Goal: Task Accomplishment & Management: Manage account settings

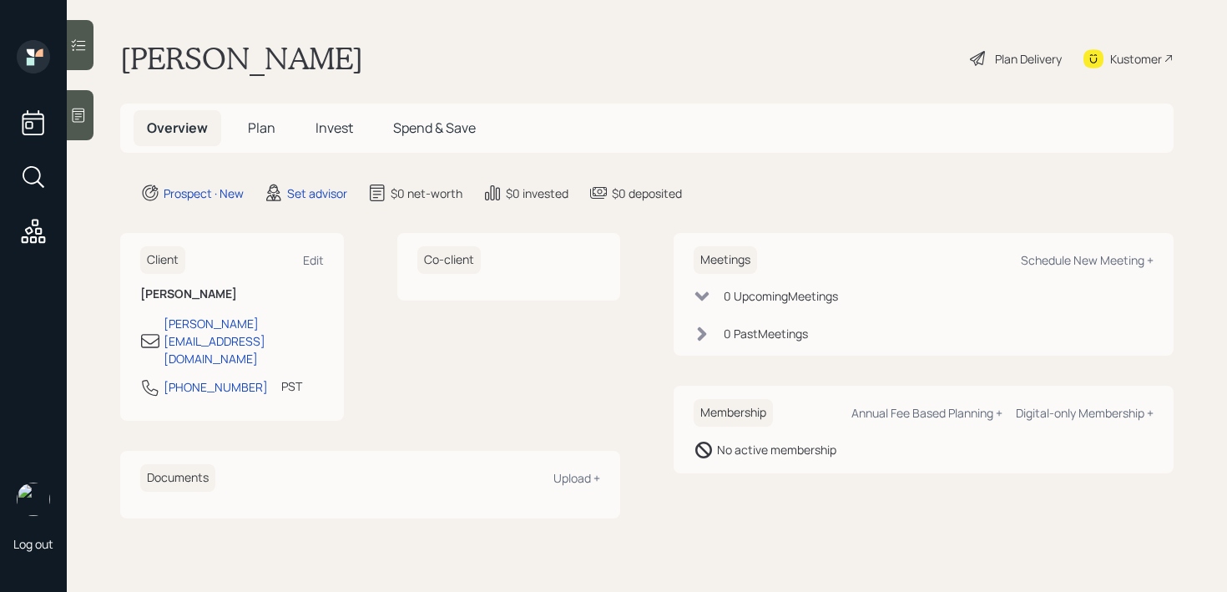
click at [82, 120] on icon at bounding box center [78, 115] width 17 height 17
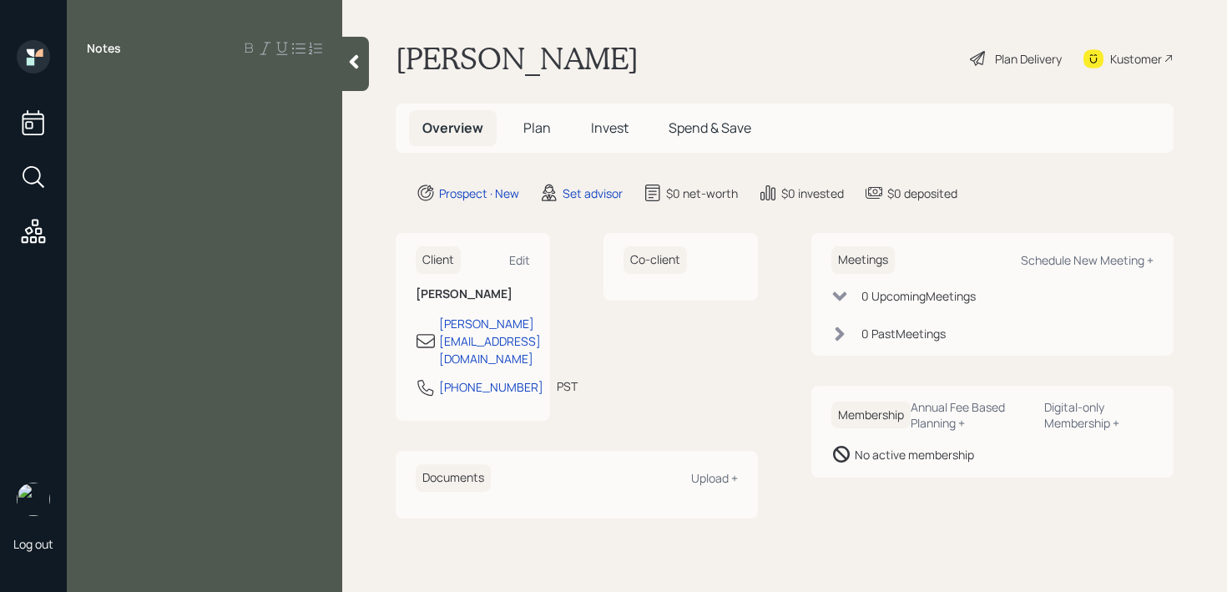
paste div
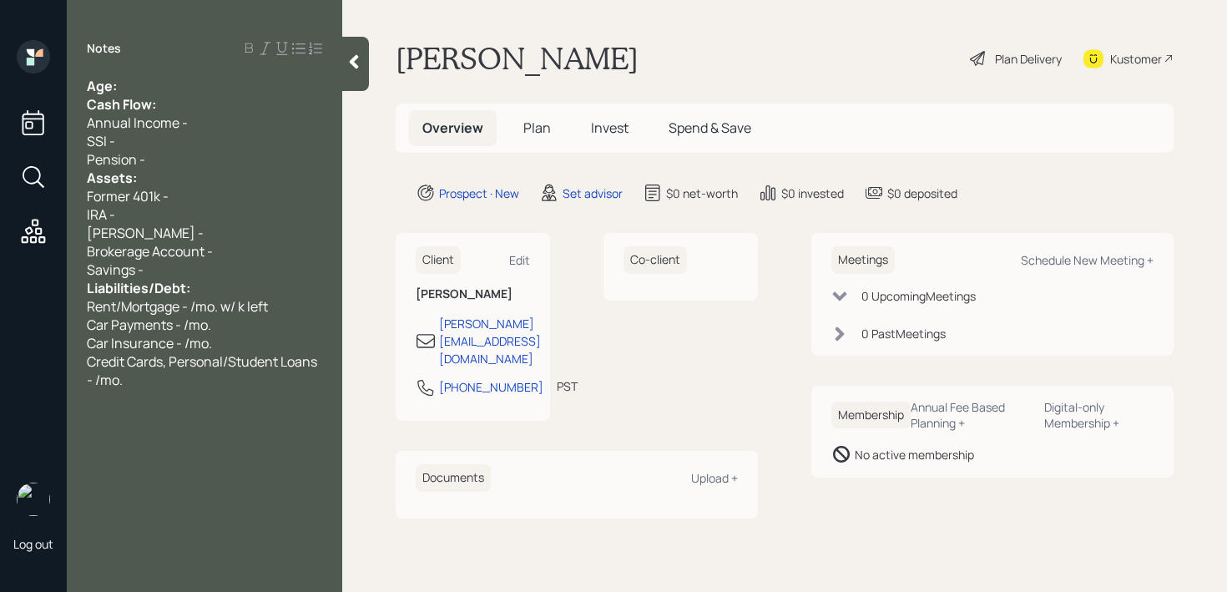
click at [215, 85] on div "Age:" at bounding box center [204, 86] width 235 height 18
drag, startPoint x: 142, startPoint y: 87, endPoint x: 121, endPoint y: 87, distance: 20.9
click at [121, 87] on div "Age: [DEMOGRAPHIC_DATA]" at bounding box center [204, 86] width 235 height 18
click at [208, 144] on div "SSI -" at bounding box center [204, 141] width 235 height 18
click at [180, 153] on div "Pension -" at bounding box center [204, 159] width 235 height 18
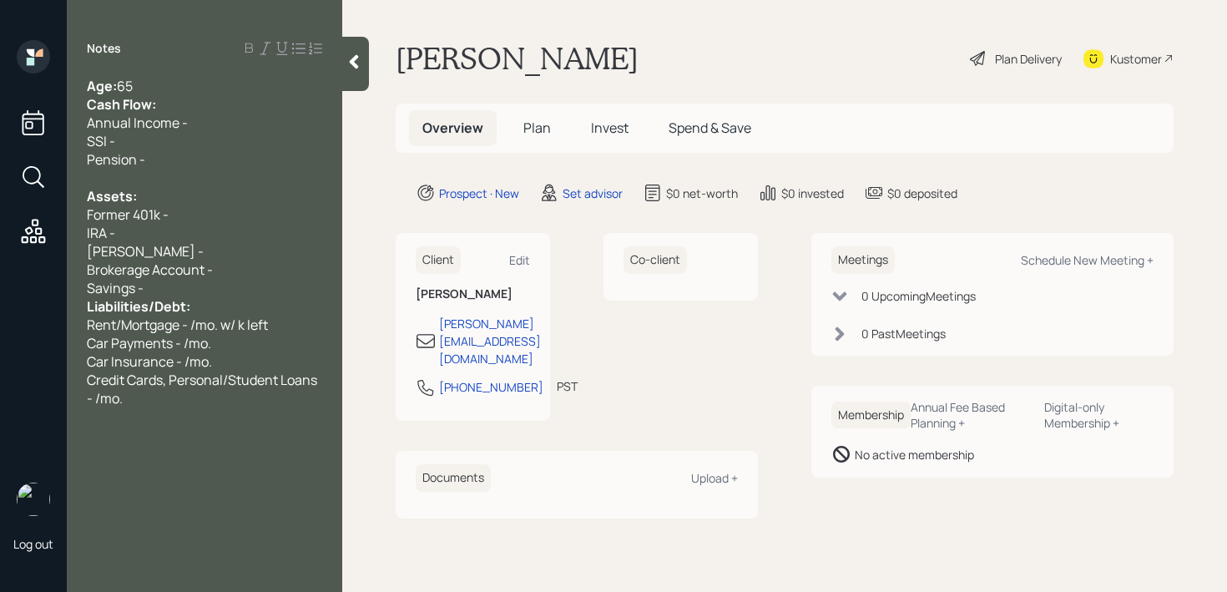
click at [158, 215] on span "Former 401k -" at bounding box center [128, 214] width 82 height 18
click at [112, 215] on span "Former 401k -" at bounding box center [128, 214] width 82 height 18
click at [181, 211] on div "Former 401k -" at bounding box center [204, 214] width 235 height 18
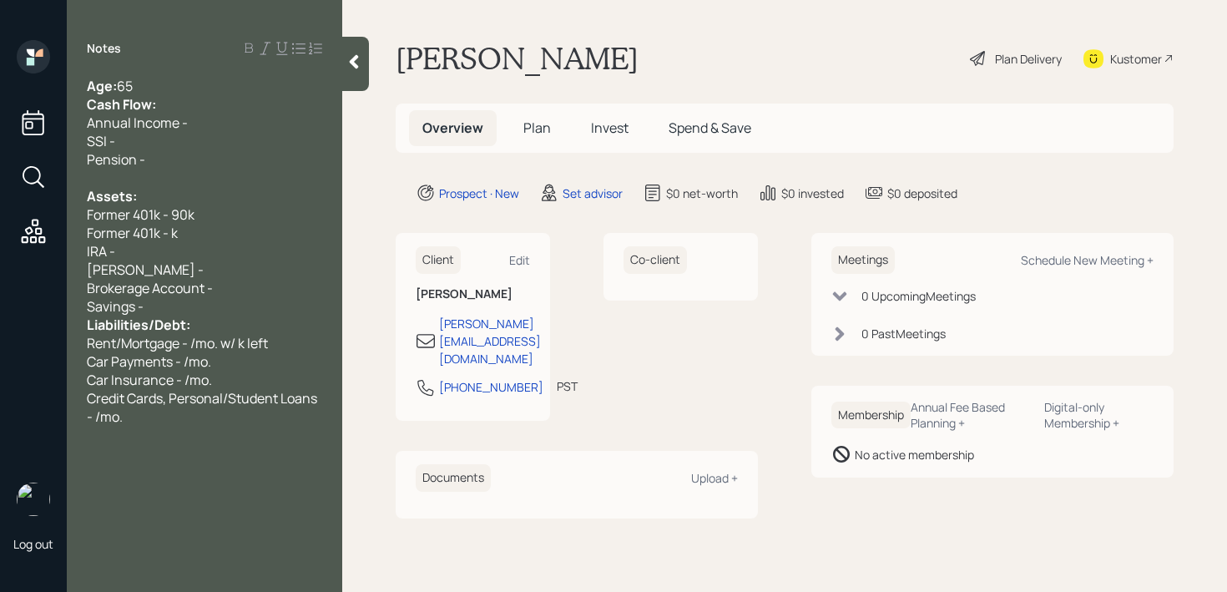
click at [170, 233] on span "Former 401k - k" at bounding box center [132, 233] width 91 height 18
click at [263, 295] on div "Brokerage Account -" at bounding box center [204, 288] width 235 height 18
click at [261, 305] on div "Savings -" at bounding box center [204, 306] width 235 height 18
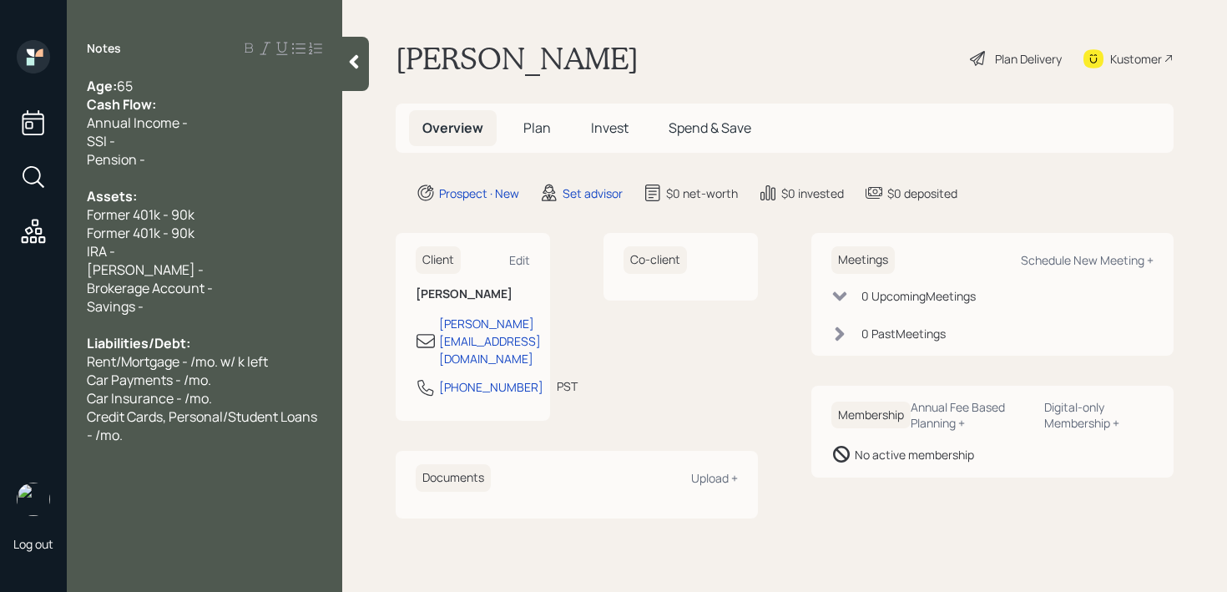
click at [152, 79] on div "Age: [DEMOGRAPHIC_DATA]" at bounding box center [204, 86] width 235 height 18
click at [211, 95] on div "Cash Flow:" at bounding box center [204, 104] width 235 height 18
click at [199, 74] on div "Notes Age: [DEMOGRAPHIC_DATA] Cash Flow: Annual Income - SSI - Pension - Assets…" at bounding box center [205, 306] width 276 height 532
click at [197, 74] on div "Notes Age: [DEMOGRAPHIC_DATA] Cash Flow: Annual Income - SSI - Pension - Assets…" at bounding box center [205, 306] width 276 height 532
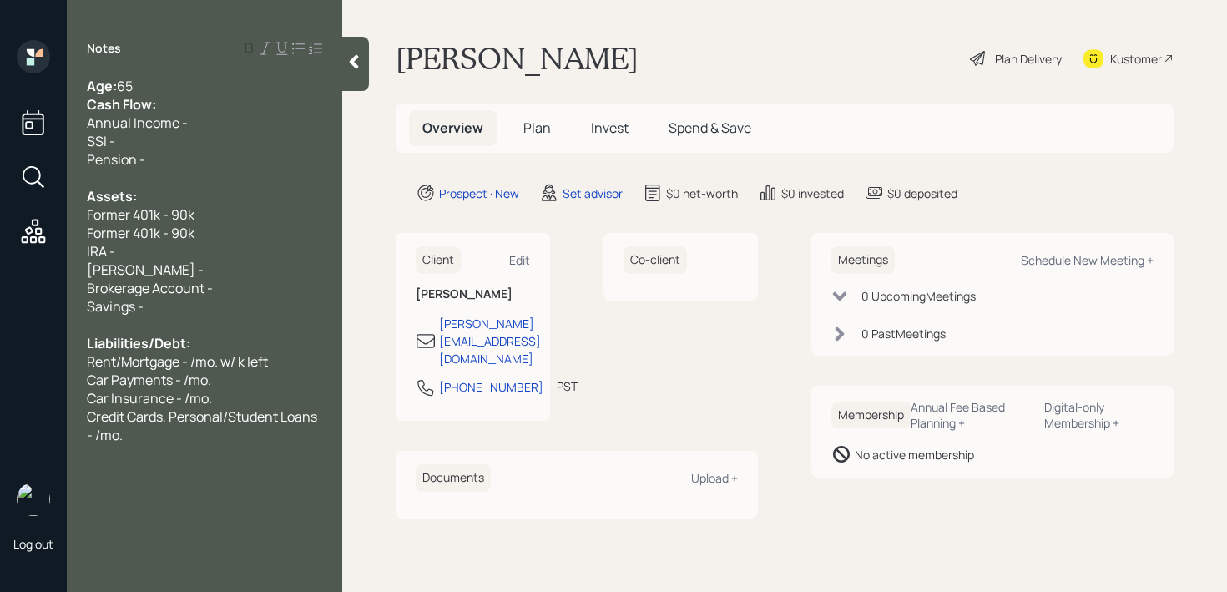
click at [190, 84] on div "Age: [DEMOGRAPHIC_DATA]" at bounding box center [204, 86] width 235 height 18
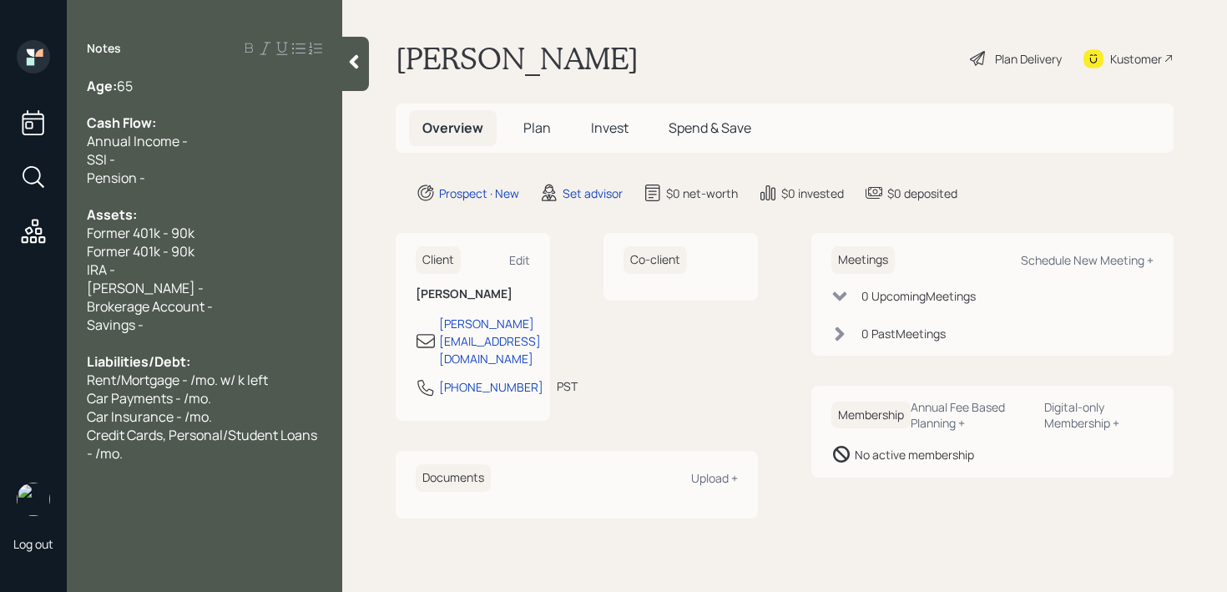
click at [205, 83] on div "Age: [DEMOGRAPHIC_DATA]" at bounding box center [204, 86] width 235 height 18
click at [154, 115] on span "Cash Flow:" at bounding box center [121, 123] width 69 height 18
click at [210, 134] on div "Annual Income -" at bounding box center [204, 141] width 235 height 18
click at [184, 84] on div "Age: [DEMOGRAPHIC_DATA] & 64" at bounding box center [204, 86] width 235 height 18
click at [183, 130] on div "Cash Flow:" at bounding box center [204, 123] width 235 height 18
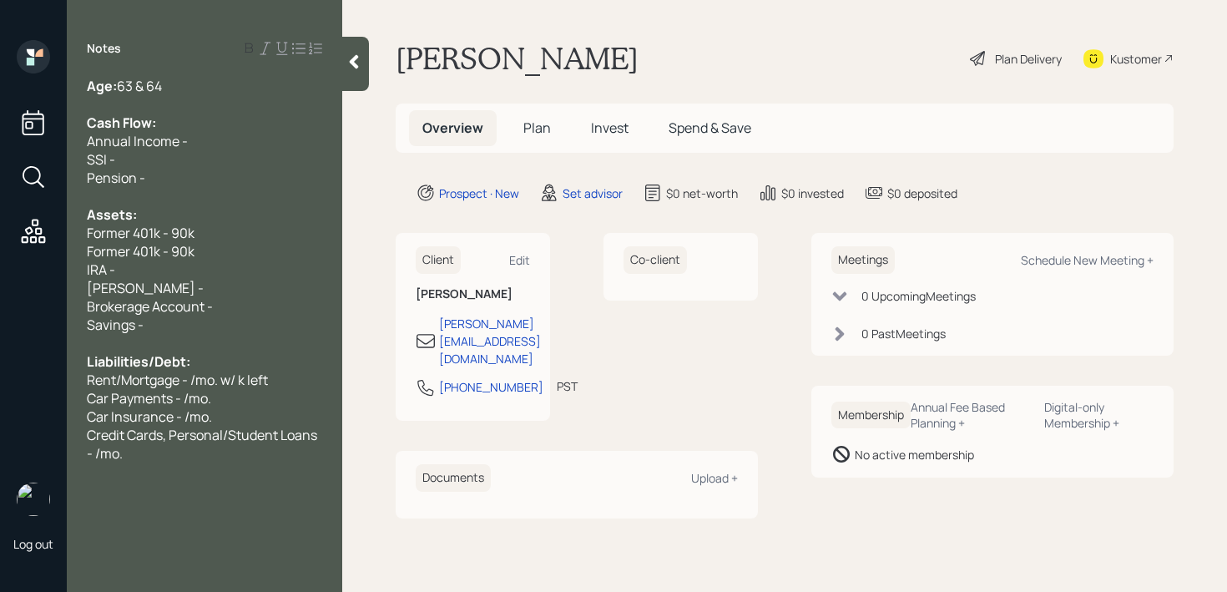
click at [208, 132] on div "Annual Income -" at bounding box center [204, 141] width 235 height 18
drag, startPoint x: 132, startPoint y: 133, endPoint x: 39, endPoint y: 133, distance: 92.7
click at [39, 133] on div "Log out Notes Age: [DEMOGRAPHIC_DATA] & 64 Cash Flow: Annual Income - SSI - Pen…" at bounding box center [613, 296] width 1227 height 592
click at [272, 147] on div "Household Annual Income -" at bounding box center [204, 141] width 235 height 18
click at [164, 184] on div "Pension -" at bounding box center [204, 178] width 235 height 18
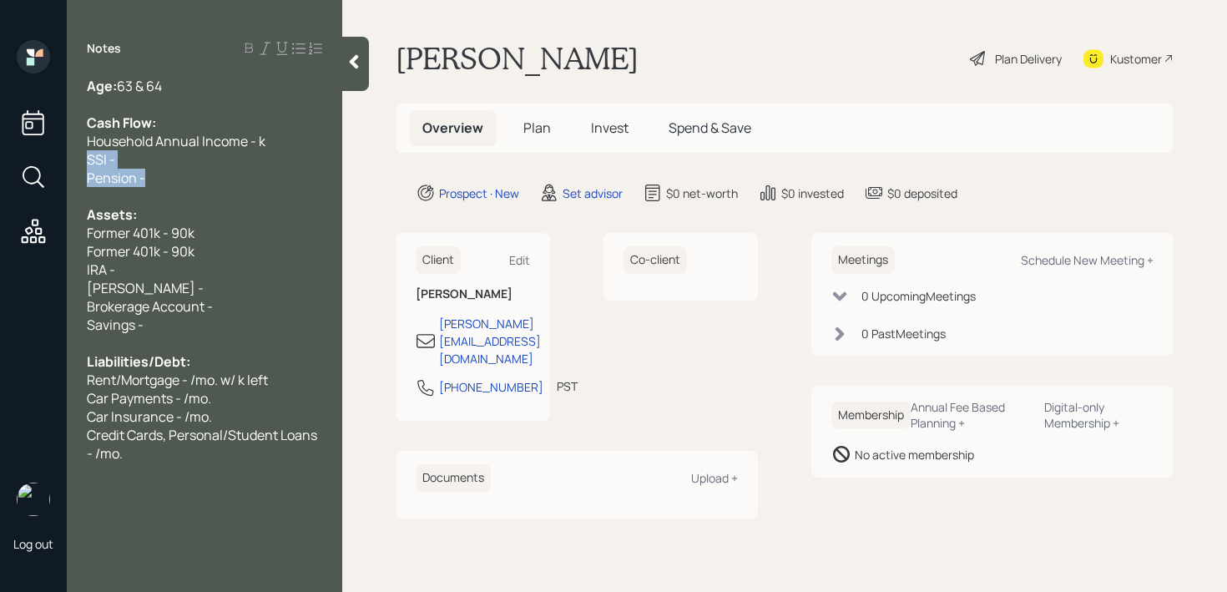
drag, startPoint x: 169, startPoint y: 185, endPoint x: 78, endPoint y: 159, distance: 95.4
click at [78, 159] on div "Age: [DEMOGRAPHIC_DATA] & 64 Cash Flow: Household Annual Income - k SSI - Pensi…" at bounding box center [205, 270] width 276 height 386
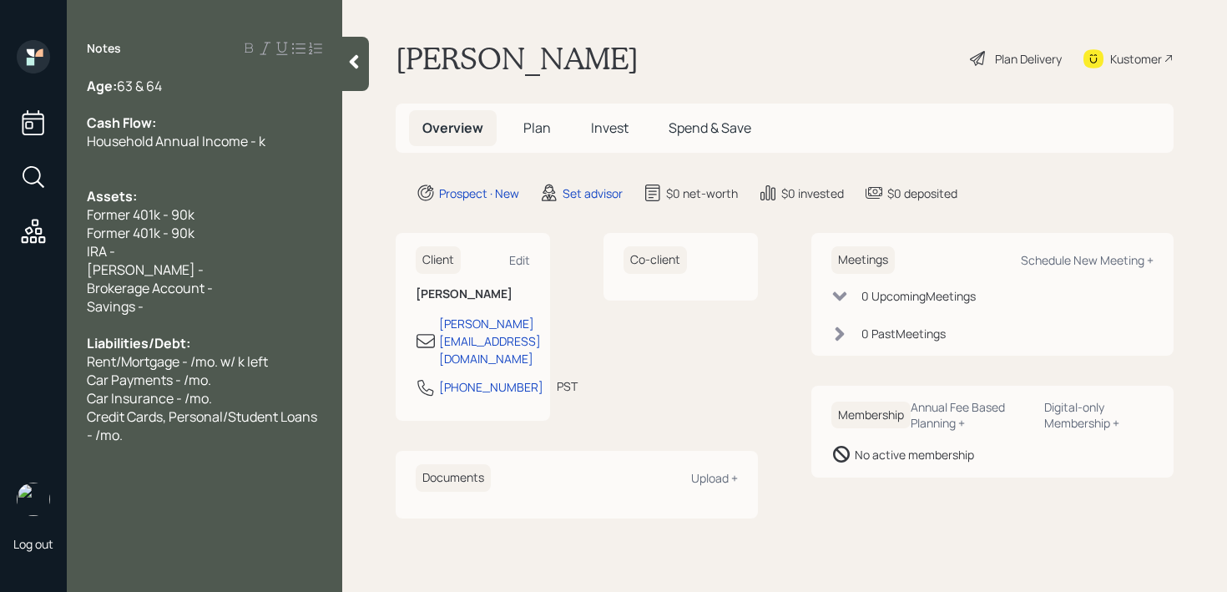
click at [255, 139] on span "Household Annual Income - k" at bounding box center [176, 141] width 179 height 18
click at [236, 207] on div "Former 401k - 90k" at bounding box center [204, 214] width 235 height 18
click at [214, 246] on div "IRA -" at bounding box center [204, 251] width 235 height 18
drag, startPoint x: 216, startPoint y: 250, endPoint x: 110, endPoint y: 250, distance: 106.0
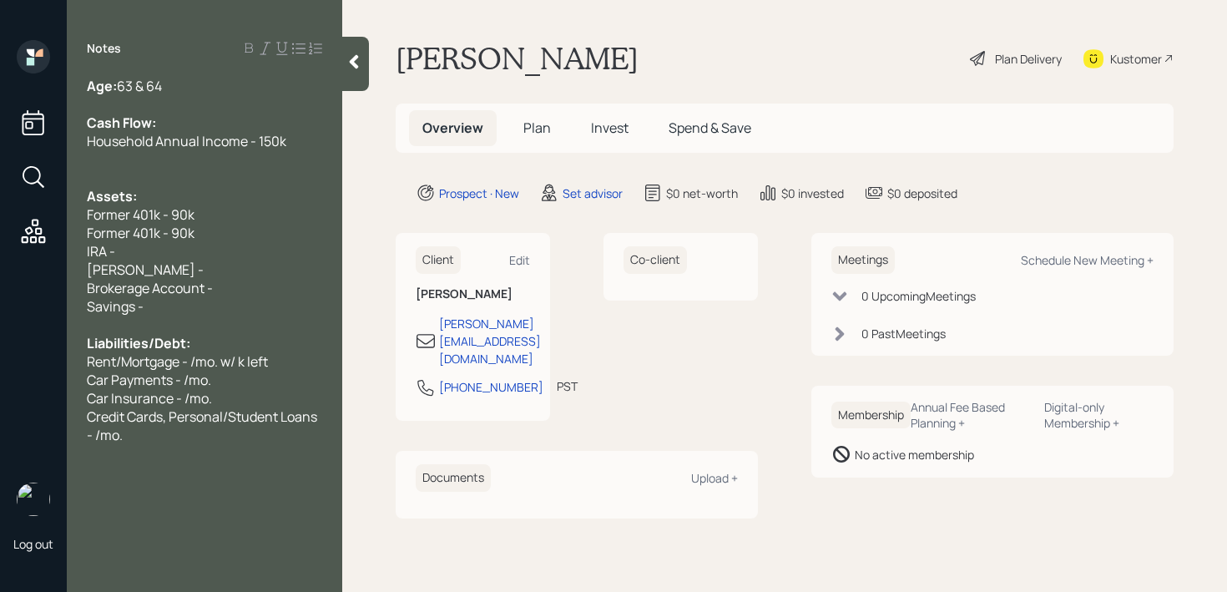
click at [111, 250] on div "IRA -" at bounding box center [204, 251] width 235 height 18
click at [169, 251] on div "IRA -" at bounding box center [204, 251] width 235 height 18
drag, startPoint x: 167, startPoint y: 267, endPoint x: 70, endPoint y: 243, distance: 99.8
click at [70, 243] on div "Age: [DEMOGRAPHIC_DATA] & 64 Cash Flow: Household Annual Income - 150k Assets: …" at bounding box center [205, 260] width 276 height 367
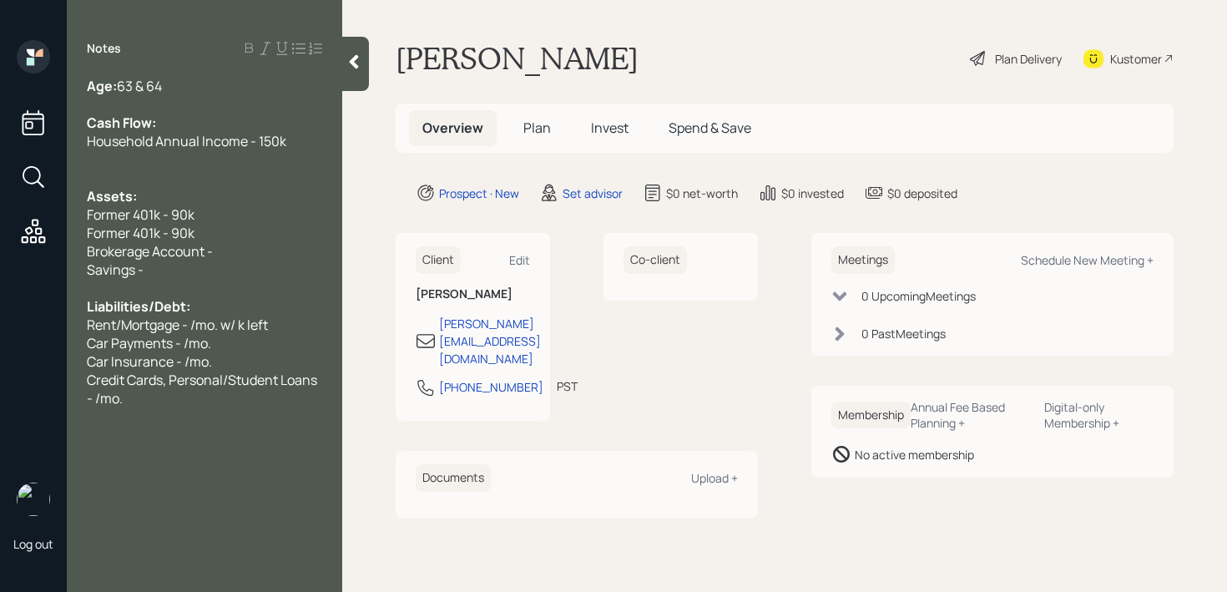
click at [215, 254] on div "Brokerage Account -" at bounding box center [204, 251] width 235 height 18
drag, startPoint x: 263, startPoint y: 245, endPoint x: 0, endPoint y: 245, distance: 263.0
click at [0, 245] on div "Log out Notes Age: [DEMOGRAPHIC_DATA] & 64 Cash Flow: Household Annual Income -…" at bounding box center [613, 296] width 1227 height 592
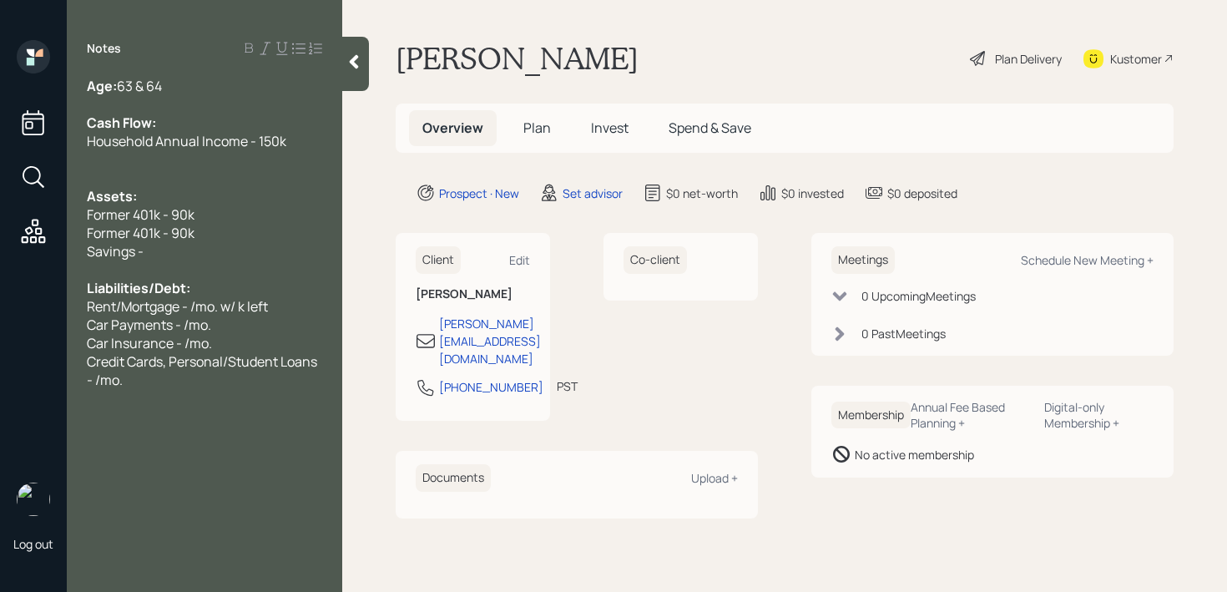
click at [225, 276] on div at bounding box center [204, 269] width 235 height 18
click at [226, 265] on div at bounding box center [204, 269] width 235 height 18
click at [230, 249] on div "Savings -" at bounding box center [204, 251] width 235 height 18
click at [156, 294] on span "Liabilities/Debt:" at bounding box center [139, 288] width 104 height 18
click at [202, 215] on div "Former 401k - 90k" at bounding box center [204, 214] width 235 height 18
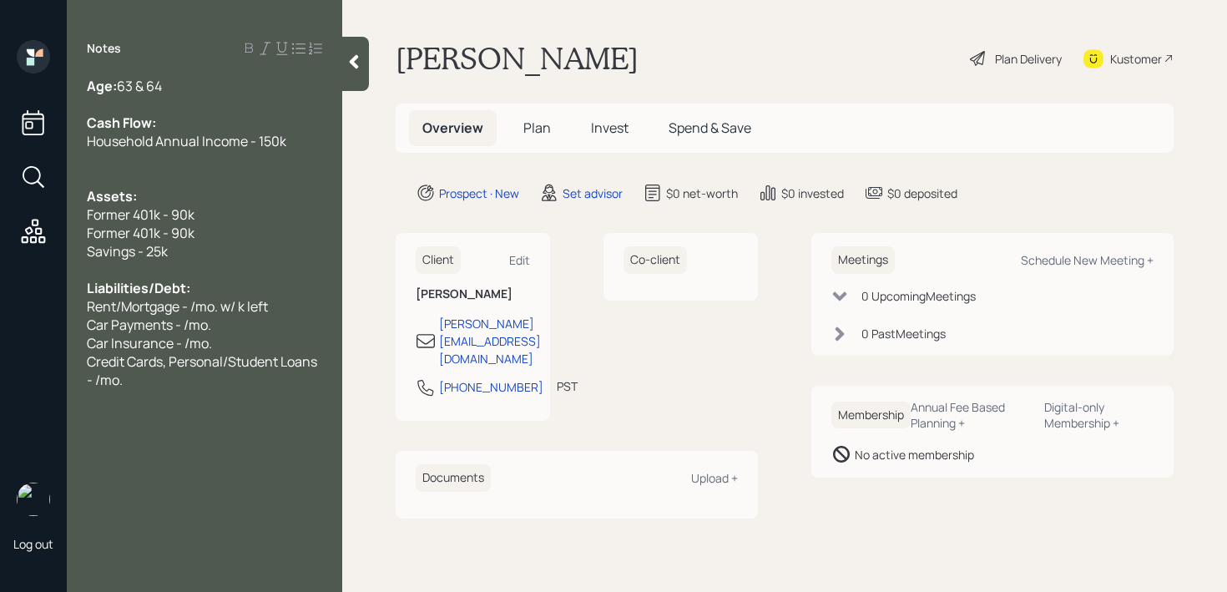
click at [235, 159] on div at bounding box center [204, 159] width 235 height 18
click at [240, 144] on span "Household Annual Income - 150k" at bounding box center [187, 141] width 200 height 18
click at [197, 313] on span "Rent/Mortgage - /mo. w/ k left" at bounding box center [177, 306] width 181 height 18
drag, startPoint x: 286, startPoint y: 302, endPoint x: 220, endPoint y: 304, distance: 66.8
click at [220, 304] on div "Rent/Mortgage - /mo. w/ k left" at bounding box center [204, 306] width 235 height 18
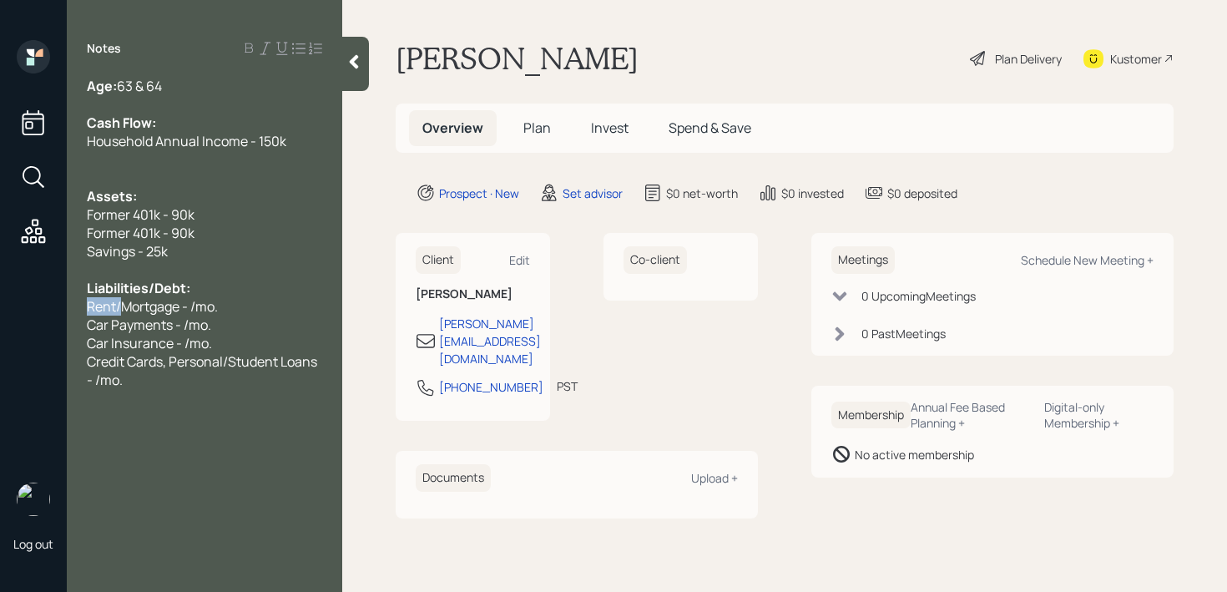
drag, startPoint x: 121, startPoint y: 310, endPoint x: 8, endPoint y: 310, distance: 113.5
click at [8, 310] on div "Log out Notes Age: [DEMOGRAPHIC_DATA] & 64 Cash Flow: Household Annual Income -…" at bounding box center [613, 296] width 1227 height 592
click at [139, 379] on div "Credit Cards, Personal/Student Loans - /mo." at bounding box center [204, 370] width 235 height 37
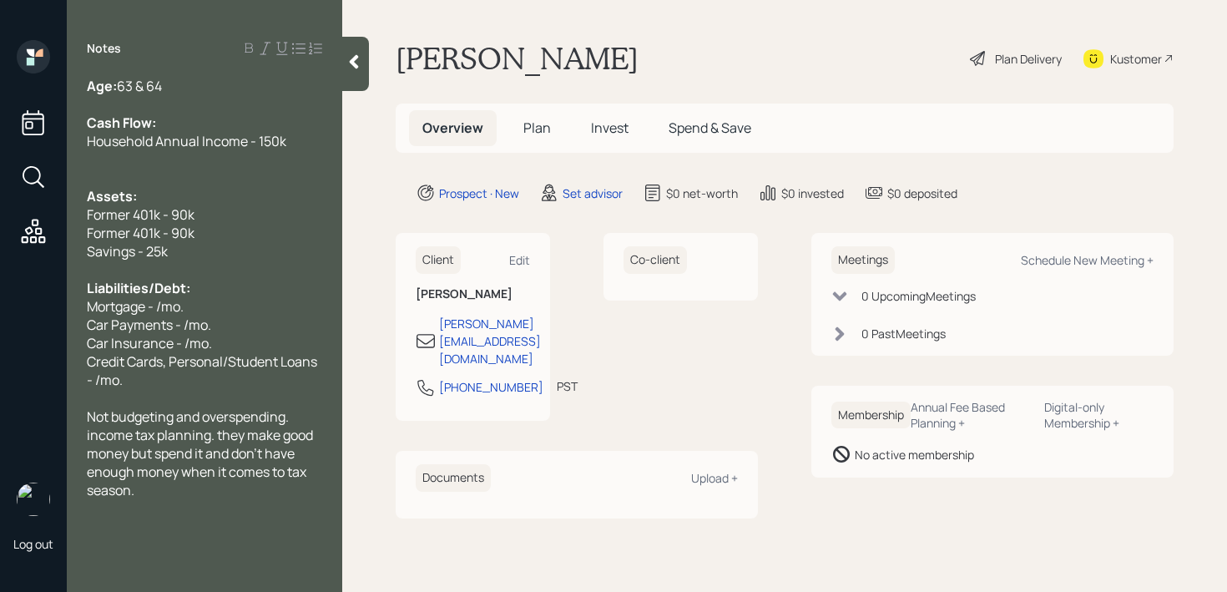
click at [175, 412] on span "Not budgeting and overspending. income tax planning. they make good money but s…" at bounding box center [201, 453] width 229 height 92
click at [190, 373] on div "Credit Cards, Personal/Student Loans - /mo." at bounding box center [204, 370] width 235 height 37
click at [165, 489] on div "Not budgeting and overspending. income tax planning. they make good money but s…" at bounding box center [204, 453] width 235 height 92
click at [170, 306] on span "Mortgage - /mo." at bounding box center [135, 306] width 97 height 18
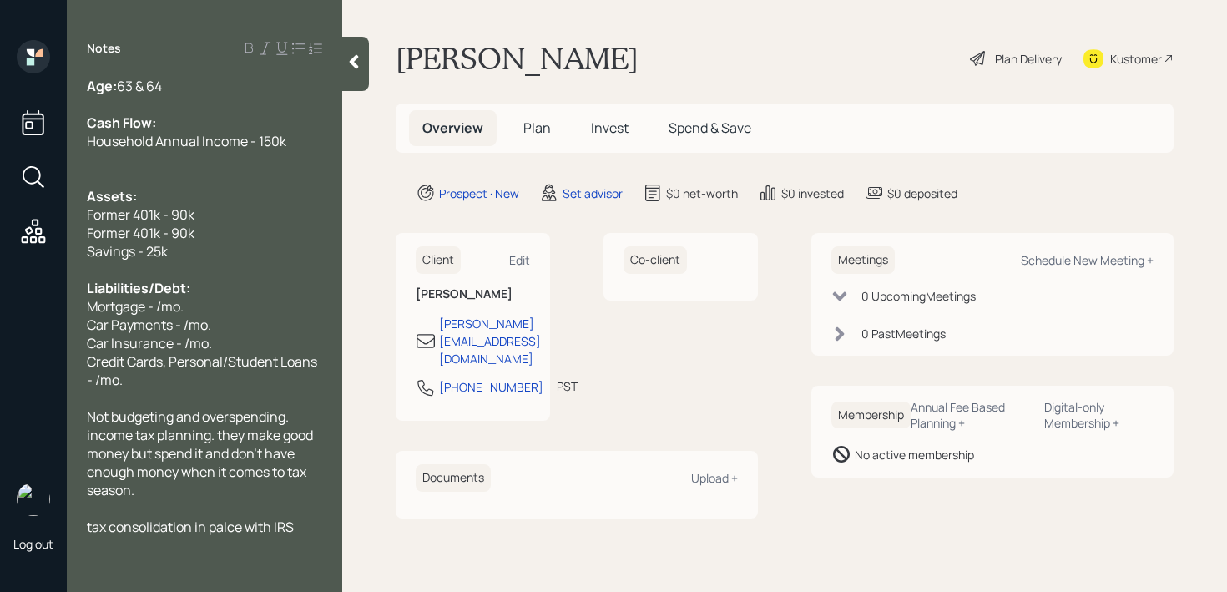
click at [158, 304] on span "Mortgage - /mo." at bounding box center [135, 306] width 97 height 18
drag, startPoint x: 222, startPoint y: 326, endPoint x: 0, endPoint y: 326, distance: 222.1
click at [0, 326] on div "Log out Notes Age: [DEMOGRAPHIC_DATA] & 64 Cash Flow: Household Annual Income -…" at bounding box center [613, 296] width 1227 height 592
click at [186, 324] on span "Car Payments - /mo." at bounding box center [149, 325] width 124 height 18
drag, startPoint x: 220, startPoint y: 346, endPoint x: 22, endPoint y: 345, distance: 198.7
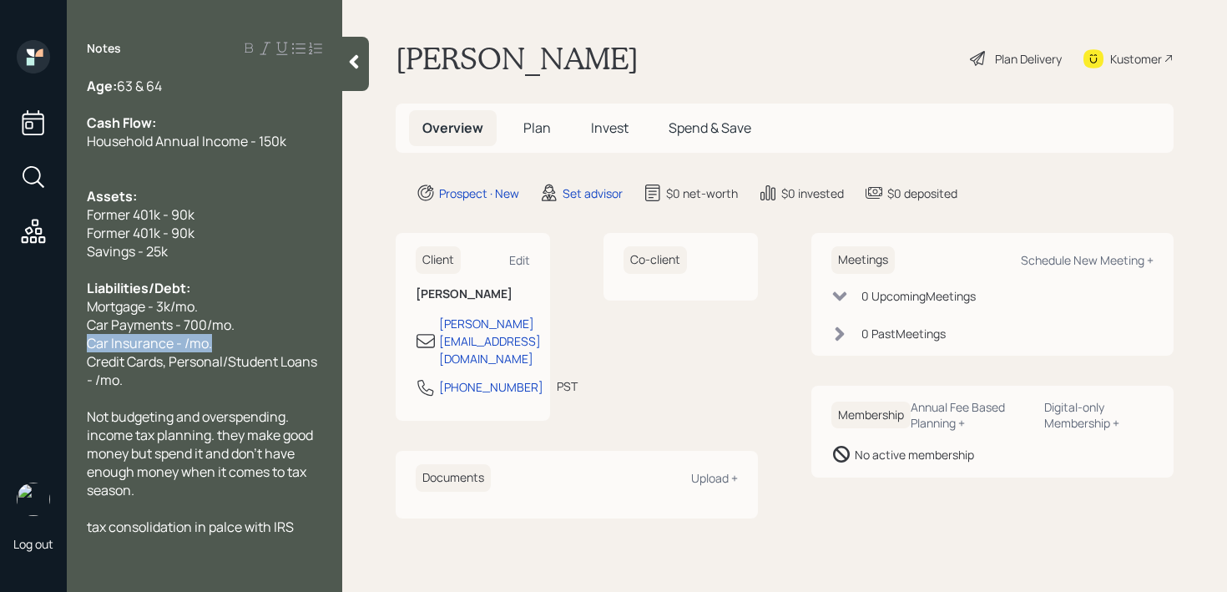
click at [22, 345] on div "Log out Notes Age: [DEMOGRAPHIC_DATA] & 64 Cash Flow: Household Annual Income -…" at bounding box center [613, 296] width 1227 height 592
click at [179, 381] on div "Credit Cards, Personal/Student Loans - /mo." at bounding box center [204, 370] width 235 height 37
click at [183, 339] on span "Car Insurance - /mo." at bounding box center [149, 343] width 125 height 18
click at [140, 395] on div at bounding box center [204, 398] width 235 height 18
click at [155, 395] on div at bounding box center [204, 398] width 235 height 18
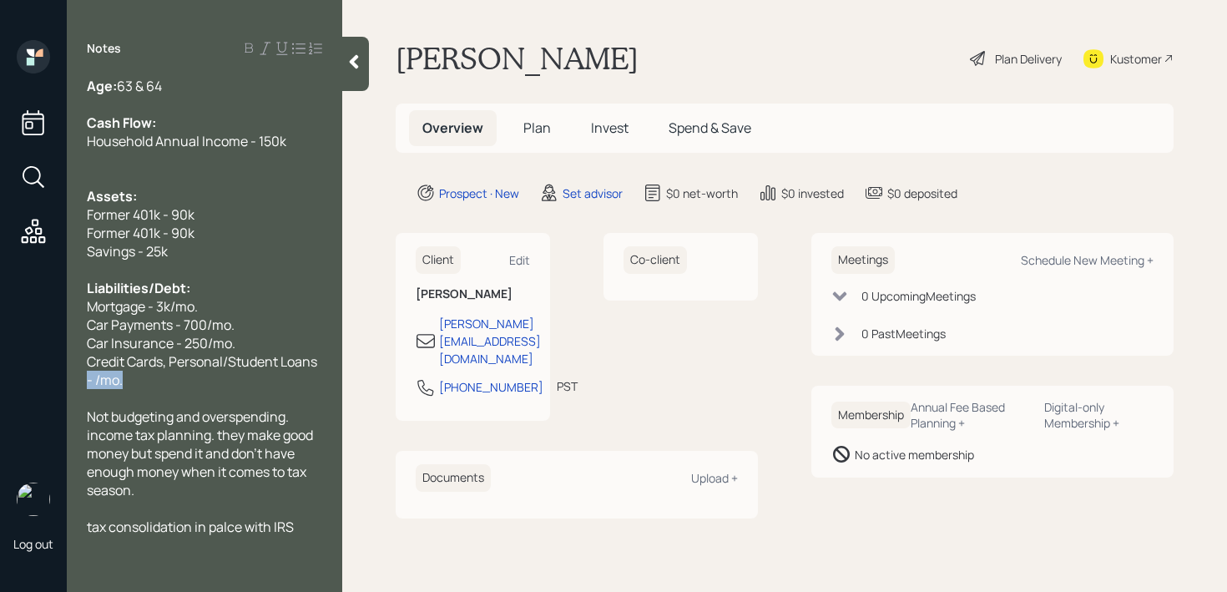
drag, startPoint x: 160, startPoint y: 387, endPoint x: 53, endPoint y: 372, distance: 108.7
click at [53, 372] on div "Log out Notes Age: [DEMOGRAPHIC_DATA] & 64 Cash Flow: Household Annual Income -…" at bounding box center [613, 296] width 1227 height 592
click at [250, 382] on div "Credit Cards, Personal/Student Loans - /mo." at bounding box center [204, 370] width 235 height 37
drag, startPoint x: 250, startPoint y: 382, endPoint x: 72, endPoint y: 368, distance: 179.2
click at [72, 368] on div "Age: [DEMOGRAPHIC_DATA] & 64 Cash Flow: Household Annual Income - 150k Assets: …" at bounding box center [205, 306] width 276 height 459
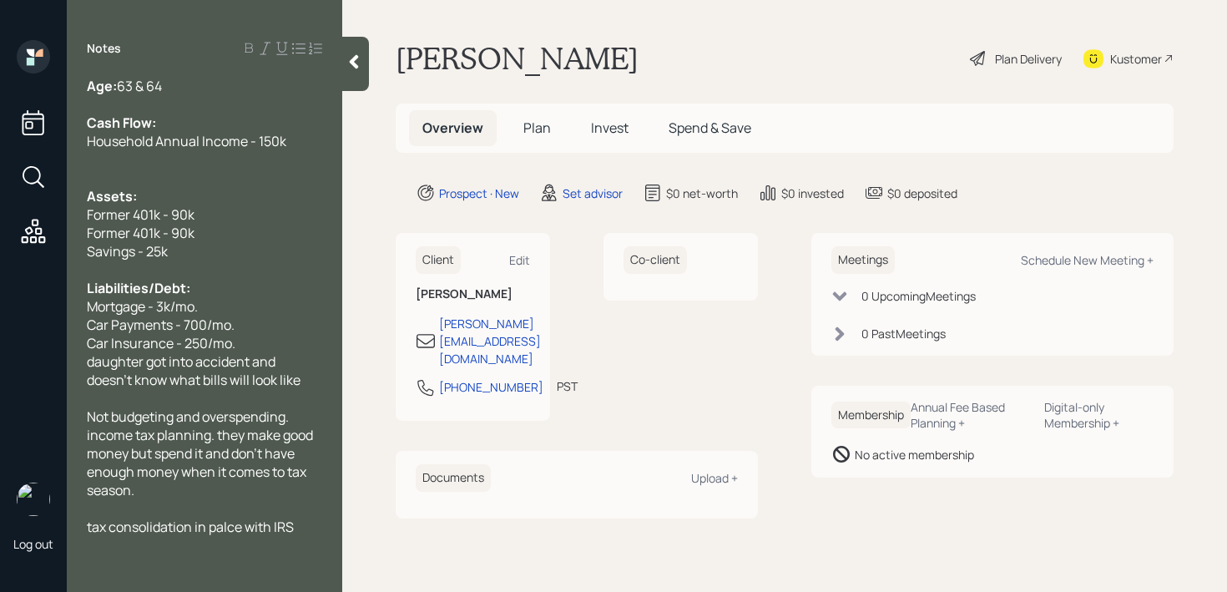
drag, startPoint x: 225, startPoint y: 527, endPoint x: 234, endPoint y: 524, distance: 8.7
click at [225, 527] on span "tax consolidation in palce with IRS" at bounding box center [190, 527] width 207 height 18
click at [199, 96] on div at bounding box center [204, 104] width 235 height 18
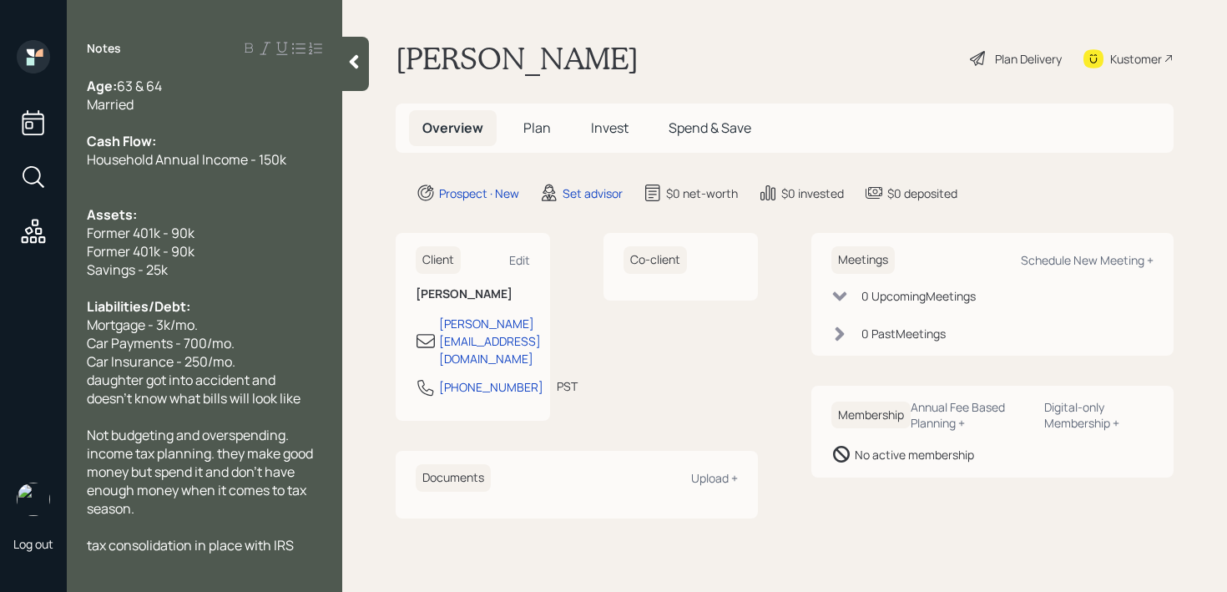
click at [191, 191] on div at bounding box center [204, 196] width 235 height 18
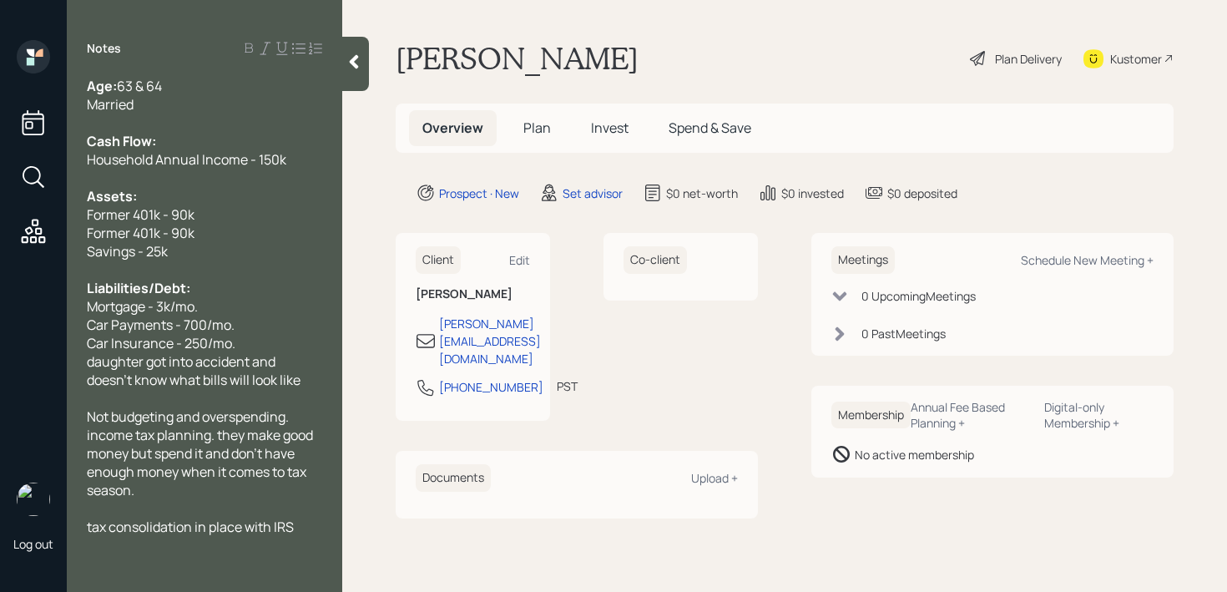
click at [305, 535] on div "tax consolidation in place with IRS" at bounding box center [204, 527] width 235 height 18
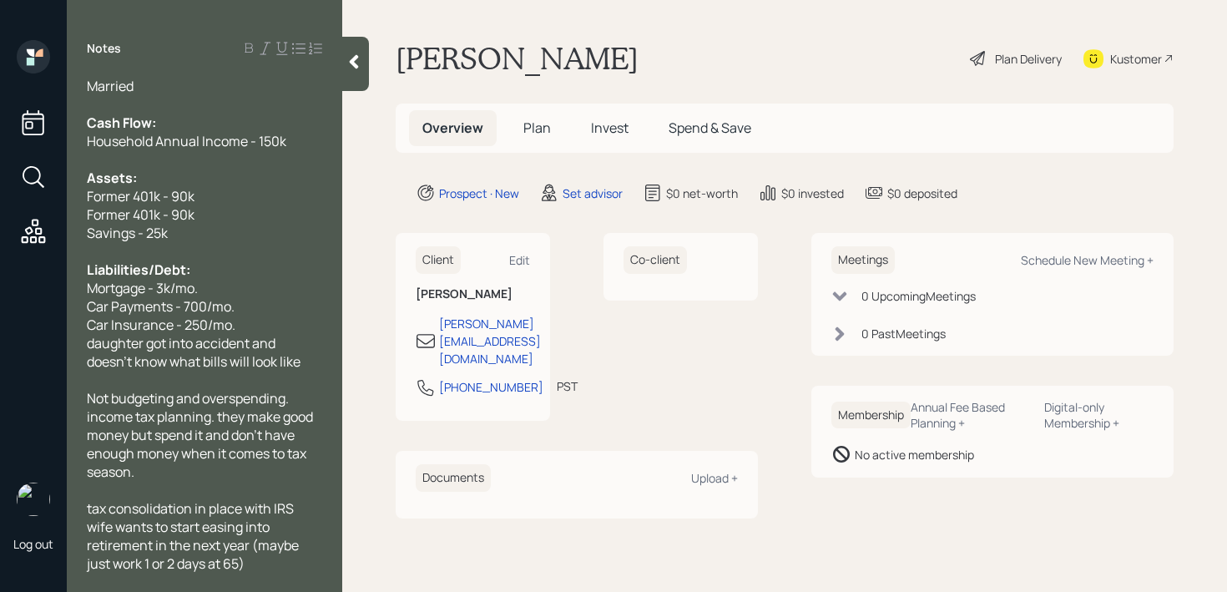
click at [93, 530] on span "wife wants to start easing into retirement in the next year (maybe just work 1 …" at bounding box center [194, 545] width 215 height 55
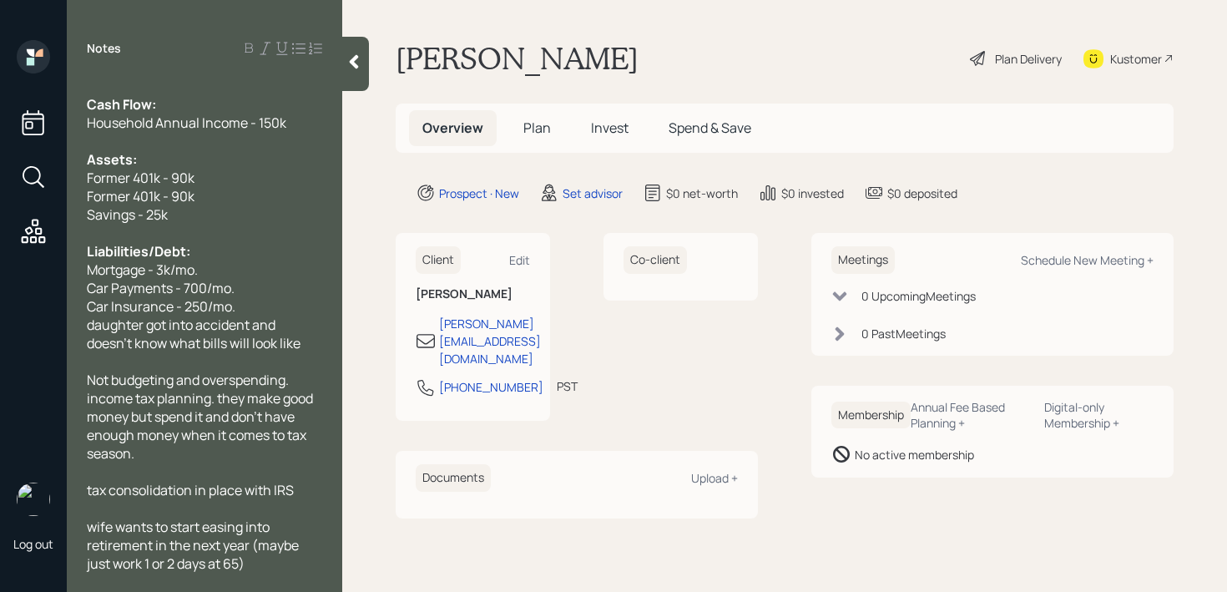
click at [278, 567] on div "wife wants to start easing into retirement in the next year (maybe just work 1 …" at bounding box center [204, 545] width 235 height 55
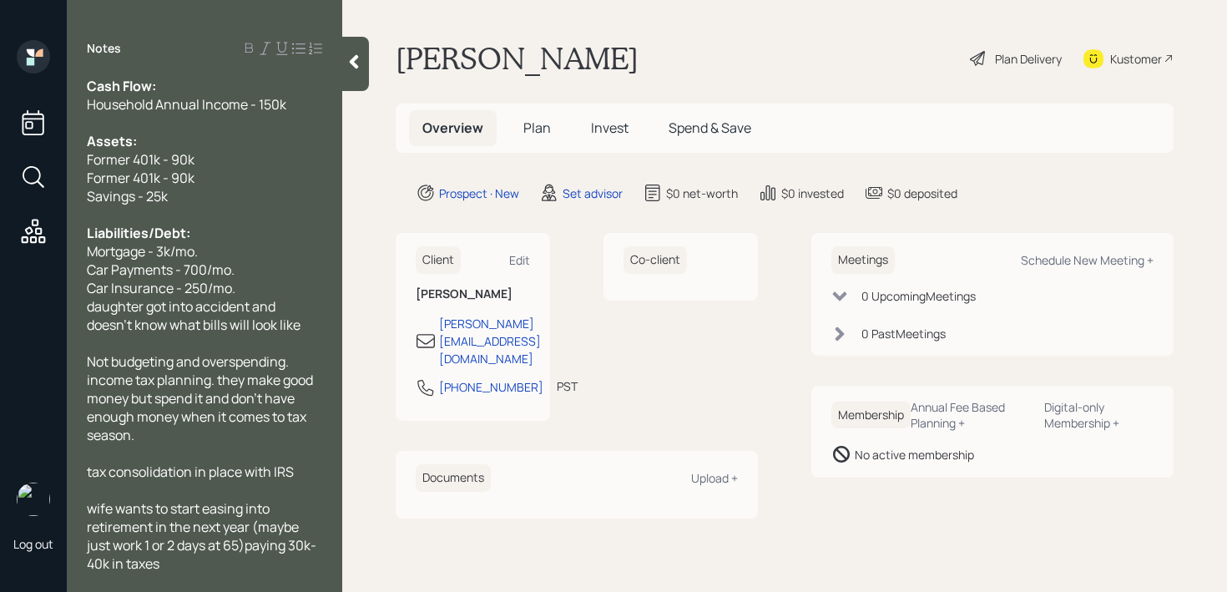
click at [250, 554] on div "wife wants to start easing into retirement in the next year (maybe just work 1 …" at bounding box center [204, 535] width 235 height 73
click at [252, 548] on span "wife wants to start easing into retirement in the next year (maybe just work 1 …" at bounding box center [202, 535] width 230 height 73
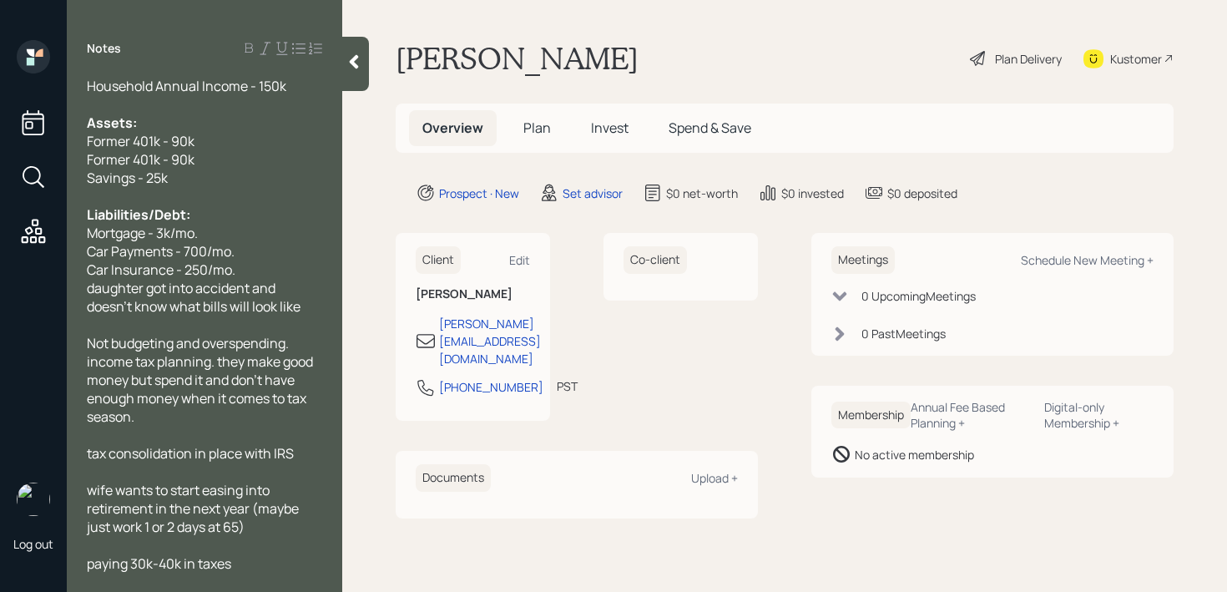
click at [353, 55] on icon at bounding box center [354, 61] width 17 height 17
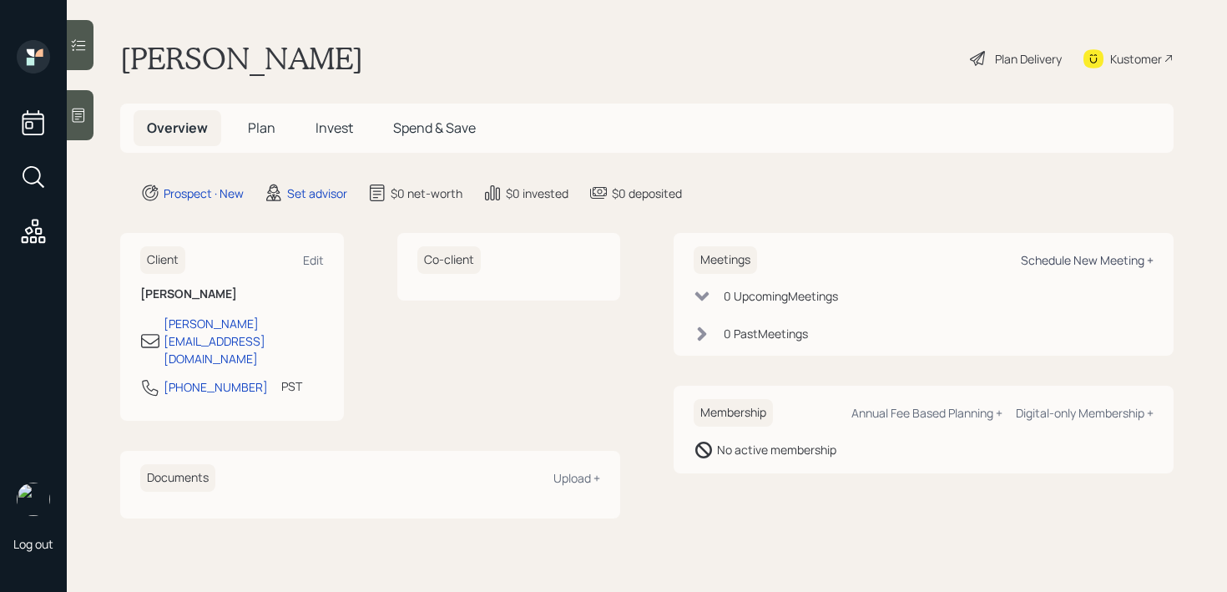
click at [1079, 254] on div "Schedule New Meeting +" at bounding box center [1087, 260] width 133 height 16
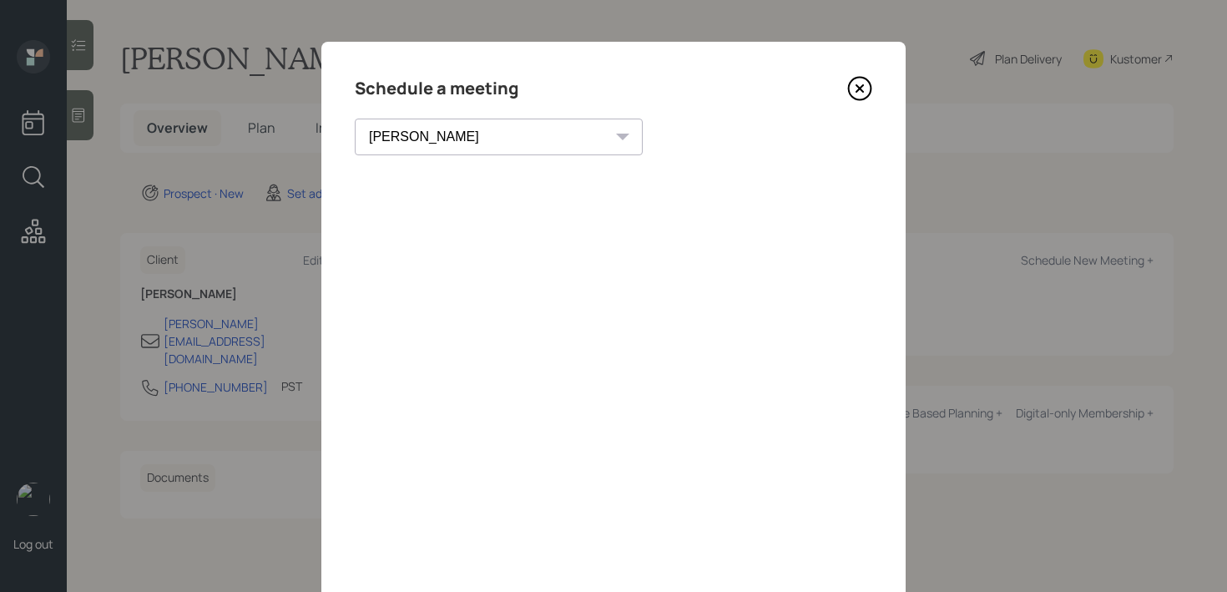
click at [438, 152] on select "[PERSON_NAME] [PERSON_NAME] [PERSON_NAME] [PERSON_NAME] [PERSON_NAME] [PERSON_N…" at bounding box center [499, 137] width 288 height 37
select select "f14b762f-c7c2-4b89-9227-8fa891345eea"
click at [355, 119] on select "[PERSON_NAME] [PERSON_NAME] [PERSON_NAME] [PERSON_NAME] [PERSON_NAME] [PERSON_N…" at bounding box center [499, 137] width 288 height 37
click at [864, 86] on icon at bounding box center [859, 88] width 25 height 25
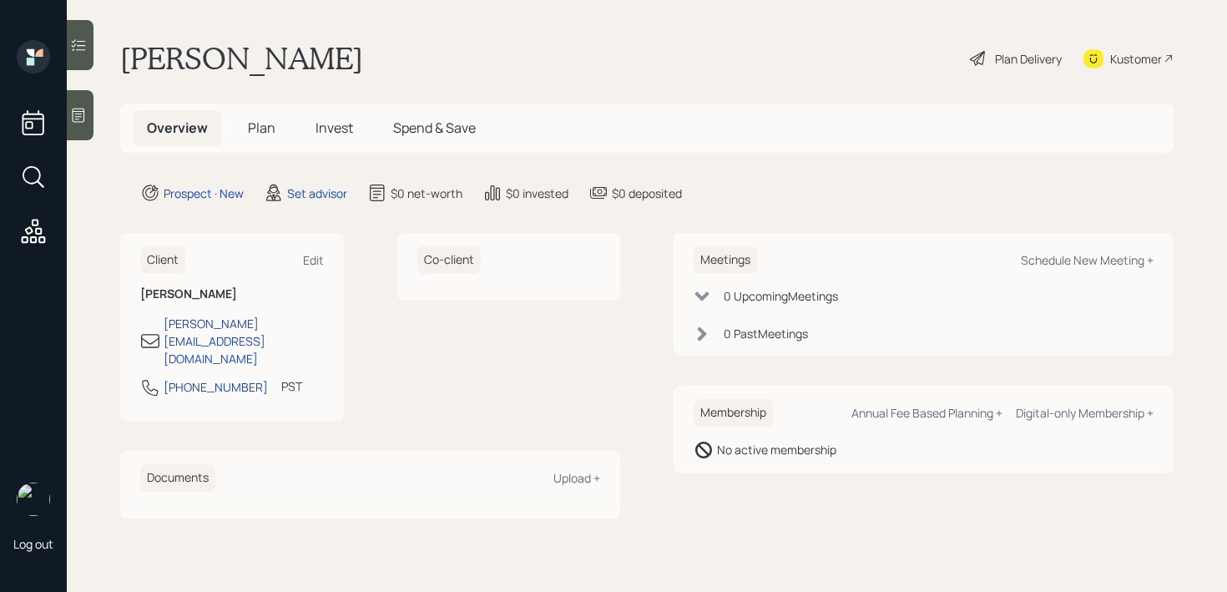
click at [86, 103] on div at bounding box center [80, 115] width 27 height 50
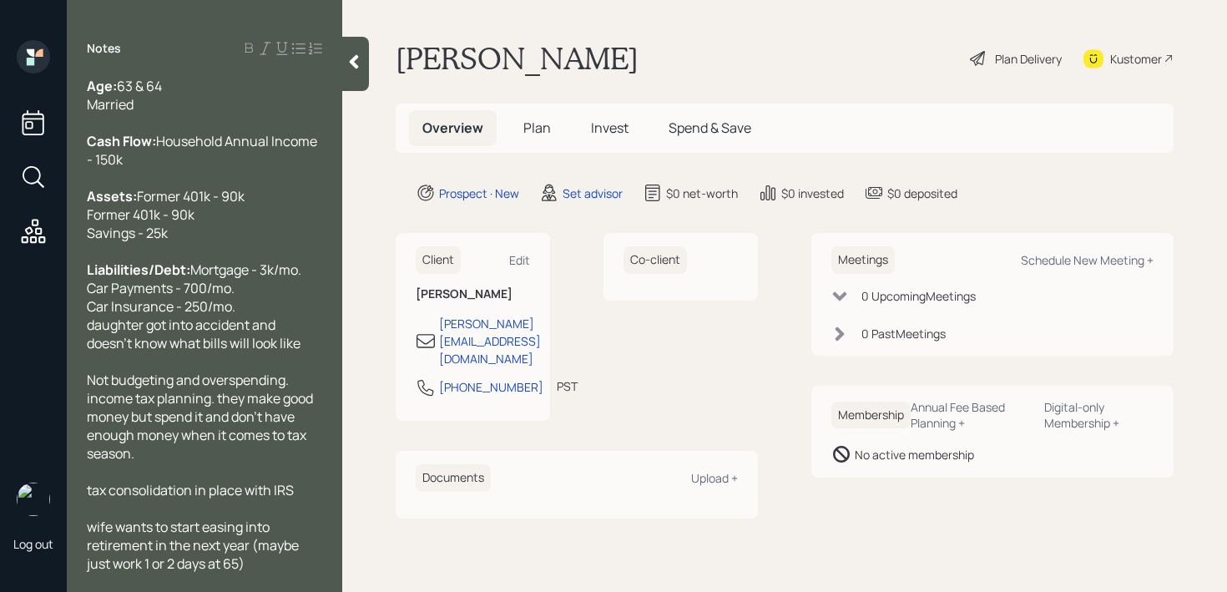
scroll to position [73, 0]
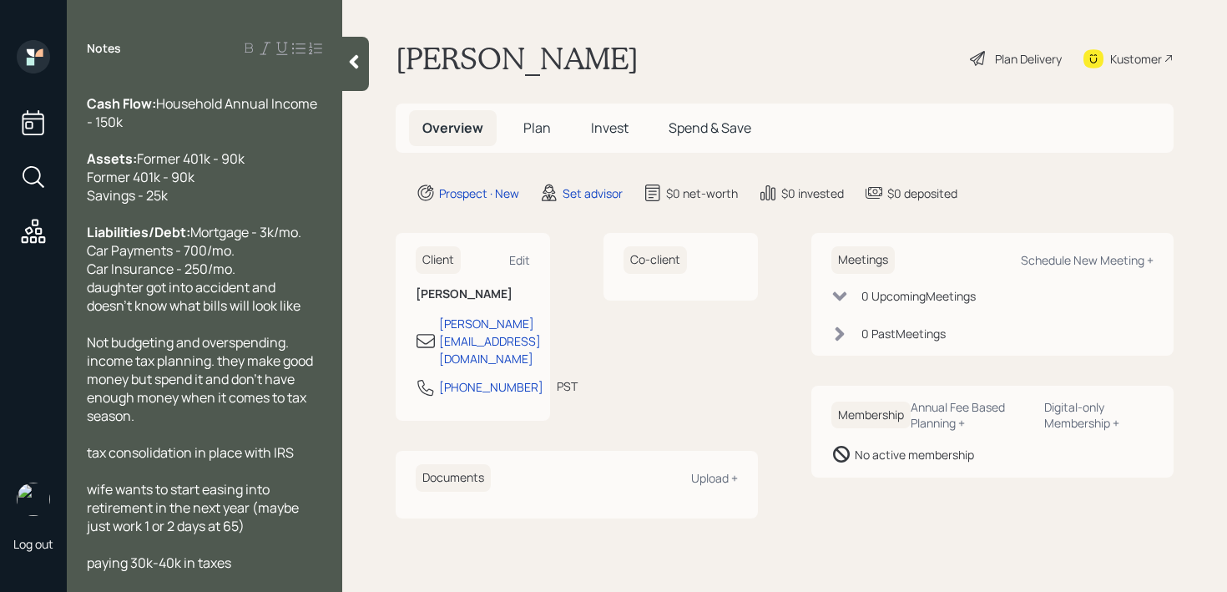
click at [234, 560] on div "paying 30k-40k in taxes" at bounding box center [204, 563] width 235 height 18
drag, startPoint x: 261, startPoint y: 569, endPoint x: 97, endPoint y: 569, distance: 164.5
click at [97, 569] on div "paying 30k-40k in taxes" at bounding box center [204, 563] width 235 height 18
click at [179, 291] on span "Mortgage - 3k/mo. Car Payments - 700/mo. Car Insurance - 250/mo. daughter got i…" at bounding box center [194, 269] width 215 height 92
click at [1124, 53] on div "Kustomer" at bounding box center [1136, 59] width 52 height 18
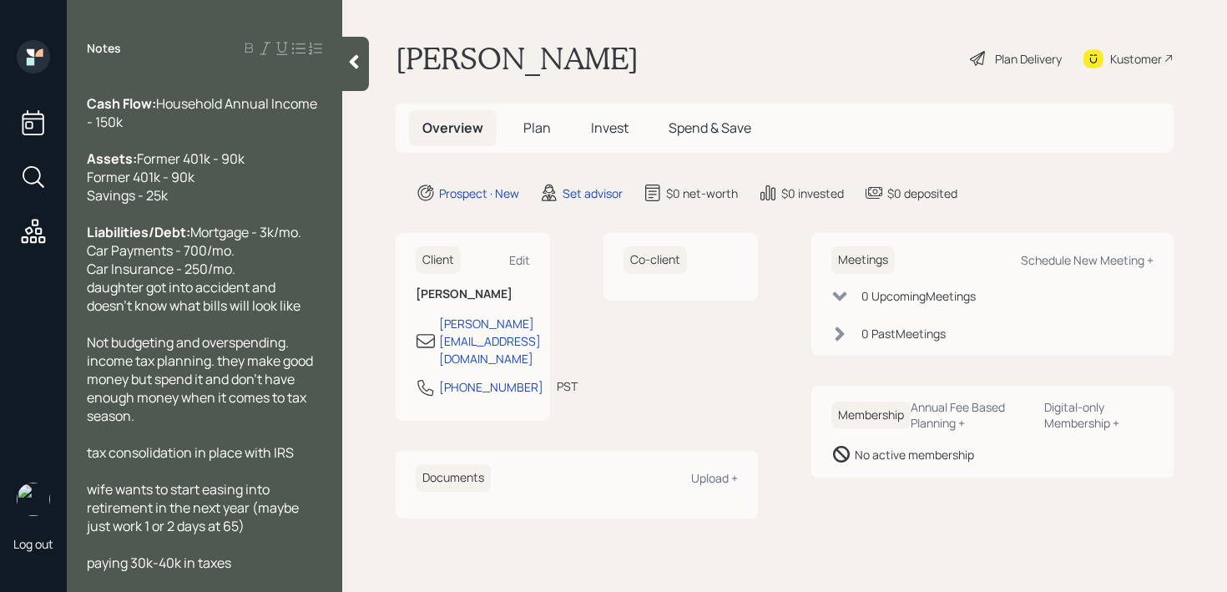
drag, startPoint x: 651, startPoint y: 69, endPoint x: 536, endPoint y: 68, distance: 115.2
click at [536, 68] on div "[PERSON_NAME] Plan Delivery Kustomer" at bounding box center [785, 58] width 778 height 37
copy h1 "Huibers"
click at [185, 416] on div "Not budgeting and overspending. income tax planning. they make good money but s…" at bounding box center [204, 379] width 235 height 92
drag, startPoint x: 215, startPoint y: 364, endPoint x: 34, endPoint y: 364, distance: 181.2
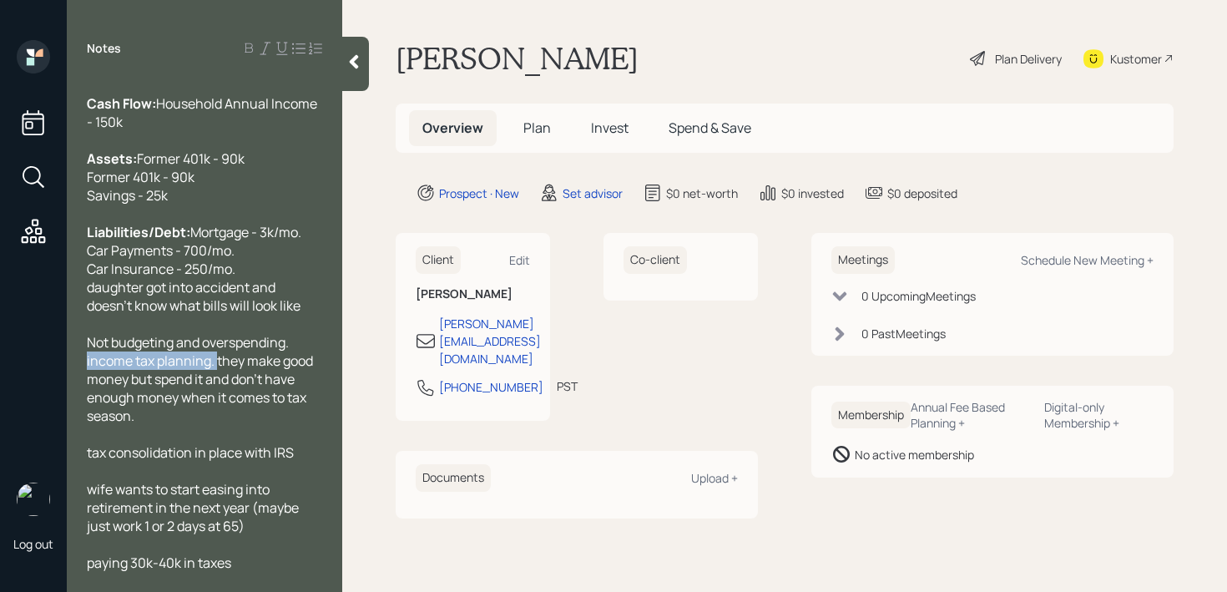
click at [34, 364] on div "Log out Notes Age: [DEMOGRAPHIC_DATA] & 64 Married Cash Flow: Household Annual …" at bounding box center [613, 296] width 1227 height 592
copy span "income tax planning."
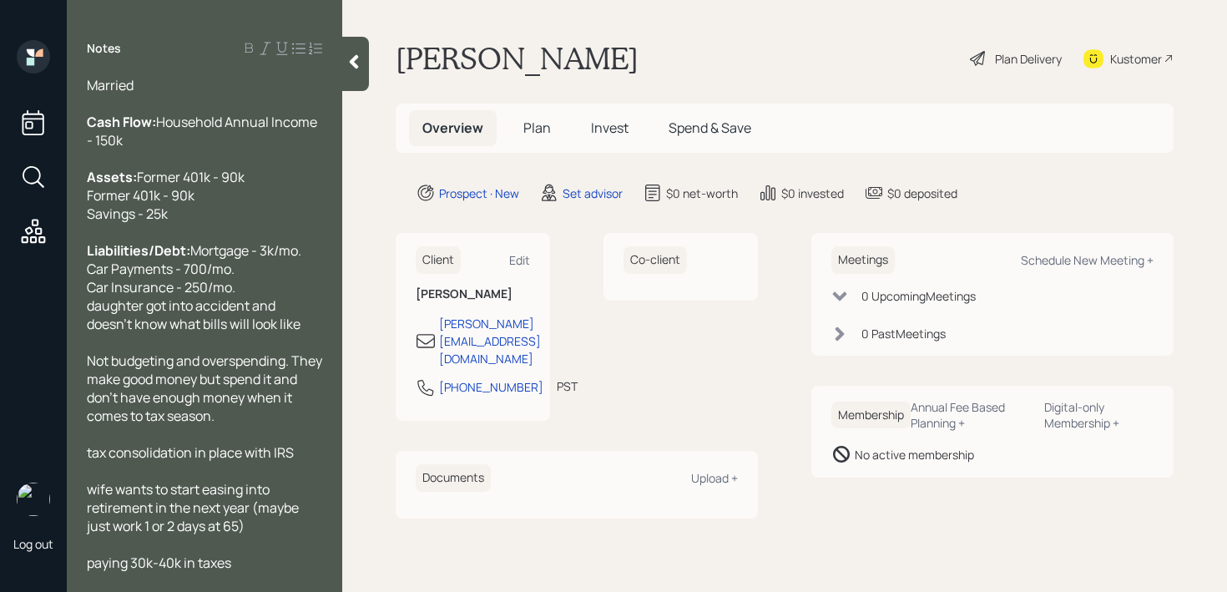
click at [263, 417] on div "Not budgeting and overspending. They make good money but spend it and don't hav…" at bounding box center [204, 387] width 235 height 73
click at [93, 457] on span "tax consolidation in place with IRS" at bounding box center [190, 452] width 207 height 18
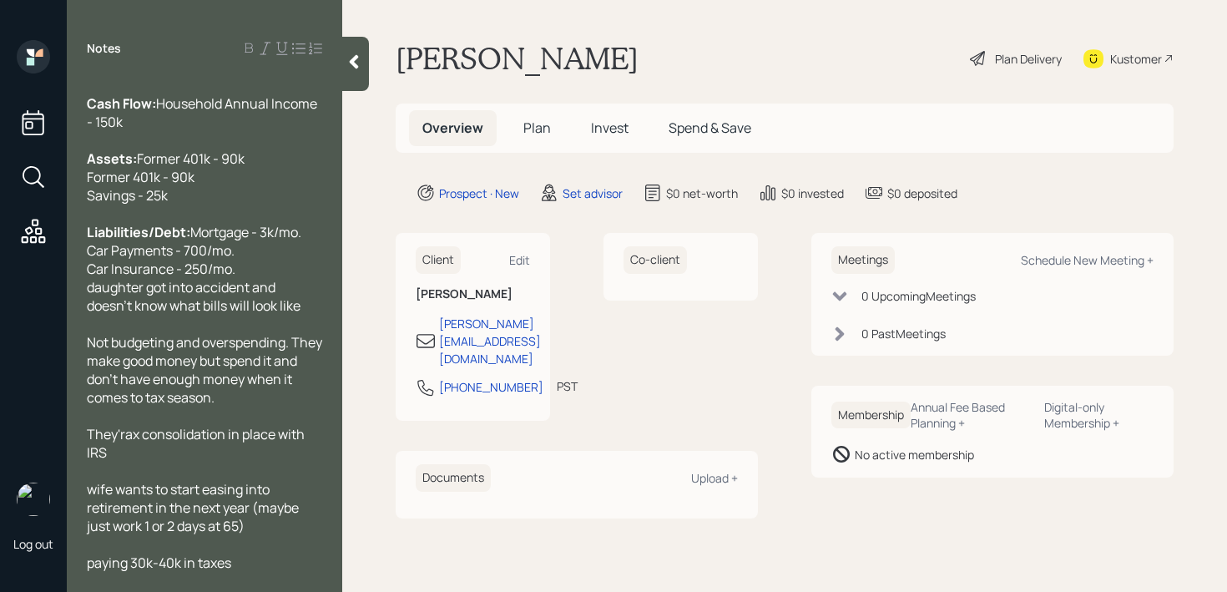
scroll to position [73, 0]
click at [96, 491] on span "wife wants to start easing into retirement in the next year (maybe just work 1 …" at bounding box center [194, 507] width 215 height 55
click at [158, 582] on div "Notes Age: [DEMOGRAPHIC_DATA] & 64 Married Cash Flow: Household Annual Income -…" at bounding box center [205, 296] width 276 height 592
click at [244, 561] on div "paying 30k-40k in taxes" at bounding box center [204, 563] width 235 height 18
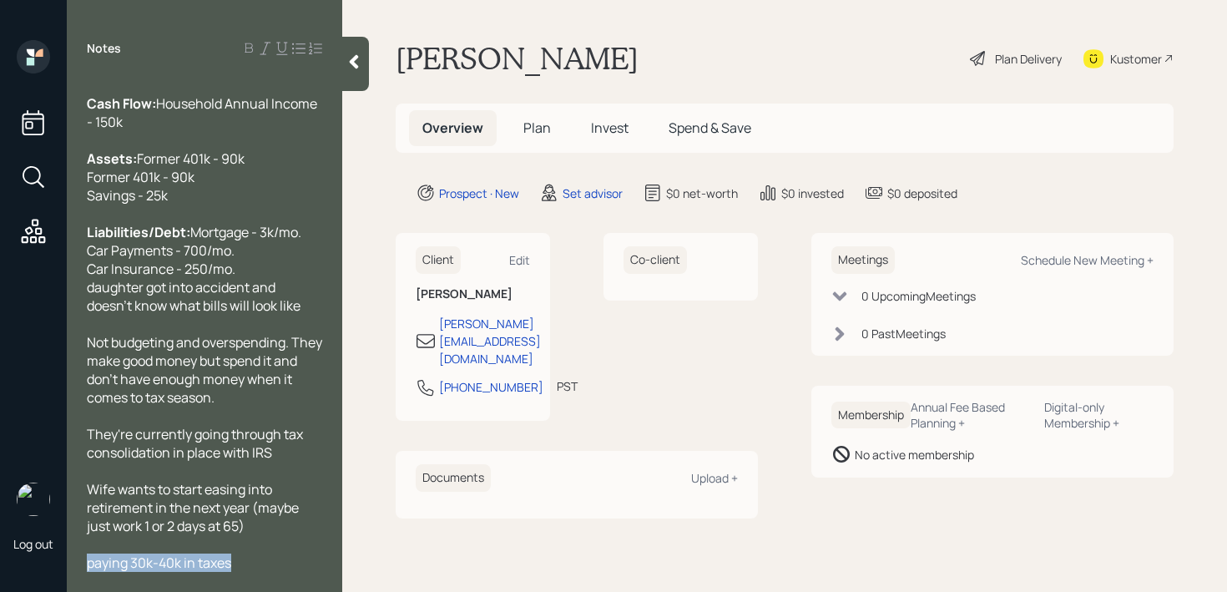
click at [244, 561] on div "paying 30k-40k in taxes" at bounding box center [204, 563] width 235 height 18
copy span "paying 30k-40k in taxes"
click at [265, 391] on div "Not budgeting and overspending. They make good money but spend it and don't hav…" at bounding box center [204, 369] width 235 height 73
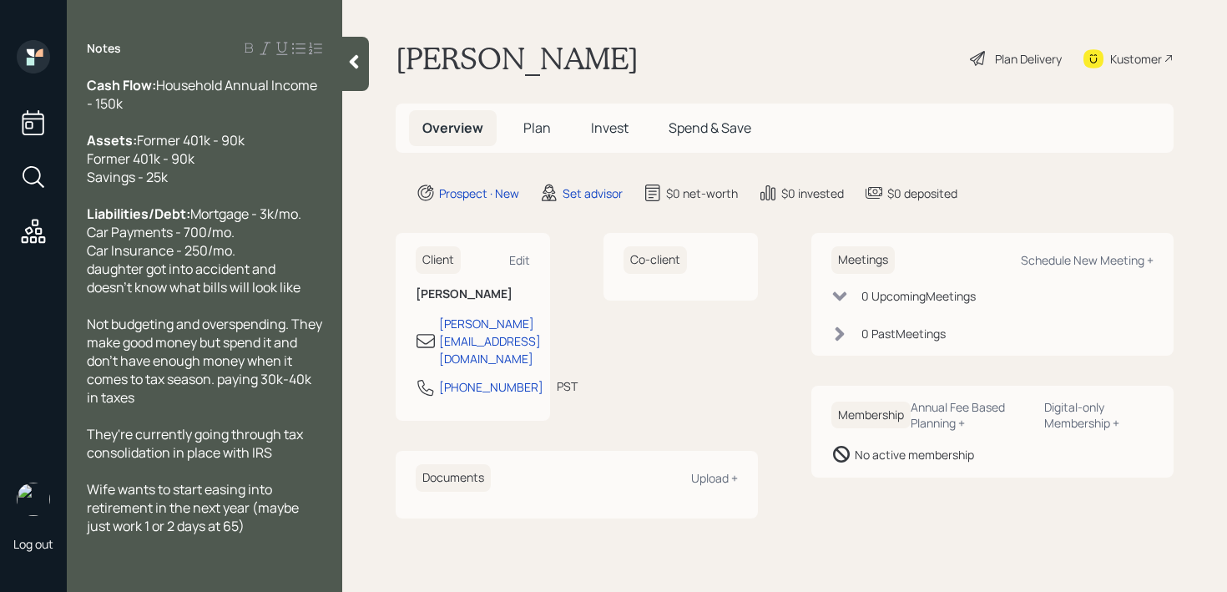
click at [230, 404] on span "Not budgeting and overspending. They make good money but spend it and don't hav…" at bounding box center [206, 361] width 238 height 92
click at [251, 526] on div "Wife wants to start easing into retirement in the next year (maybe just work 1 …" at bounding box center [204, 507] width 235 height 55
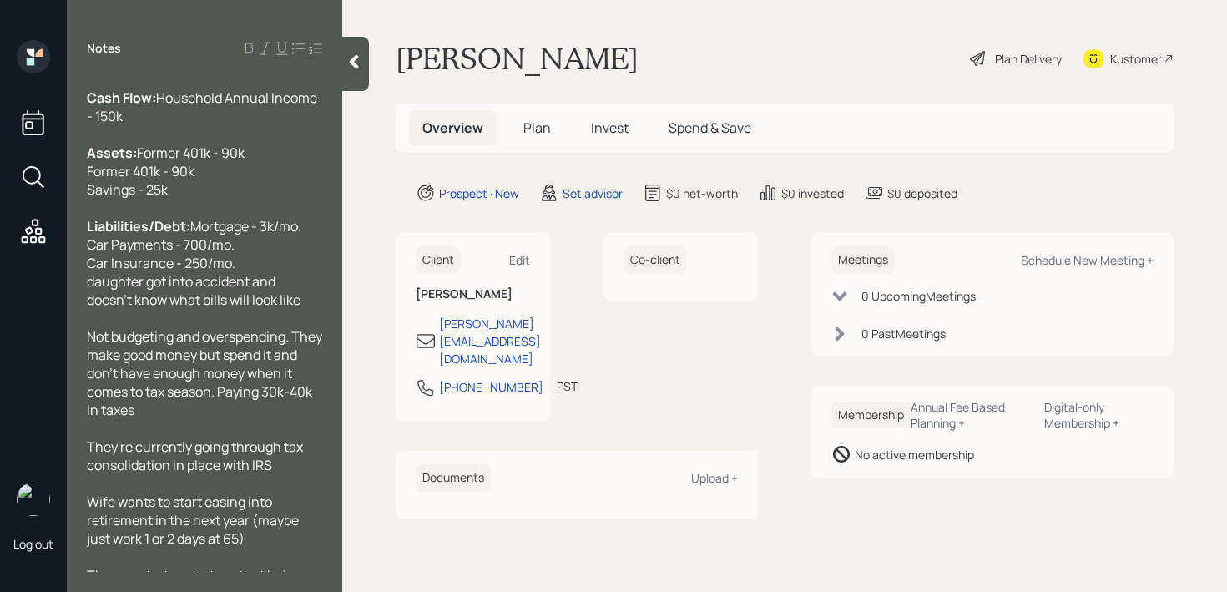
scroll to position [16, 0]
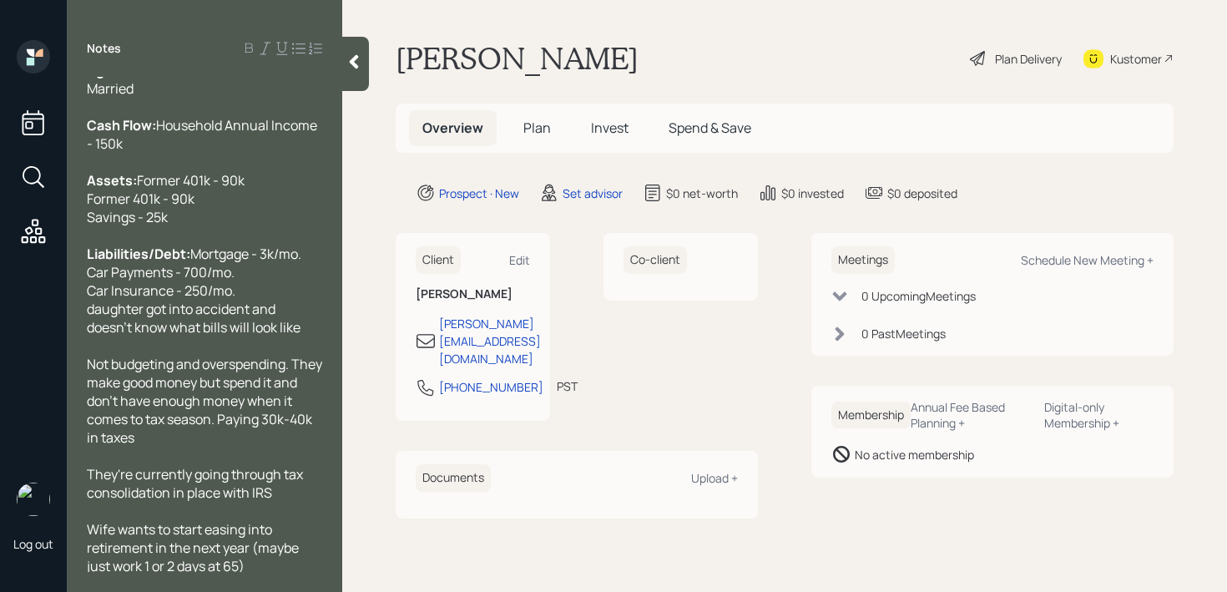
click at [179, 195] on span "Former 401k - 90k Former 401k - 90k Savings - 25k" at bounding box center [166, 198] width 158 height 55
click at [171, 217] on span "Former 401k - ~90k Former 401k - 90k Savings - 25k" at bounding box center [170, 198] width 167 height 55
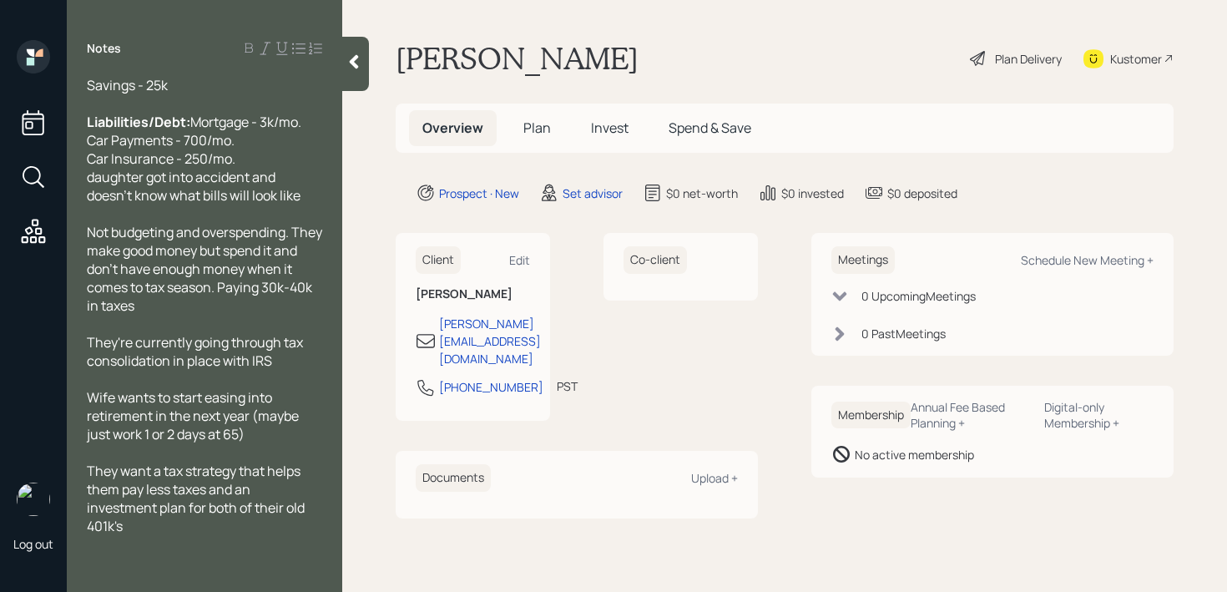
click at [232, 527] on div "They want a tax strategy that helps them pay less taxes and an investment plan …" at bounding box center [204, 498] width 235 height 73
click at [356, 79] on div at bounding box center [355, 64] width 27 height 54
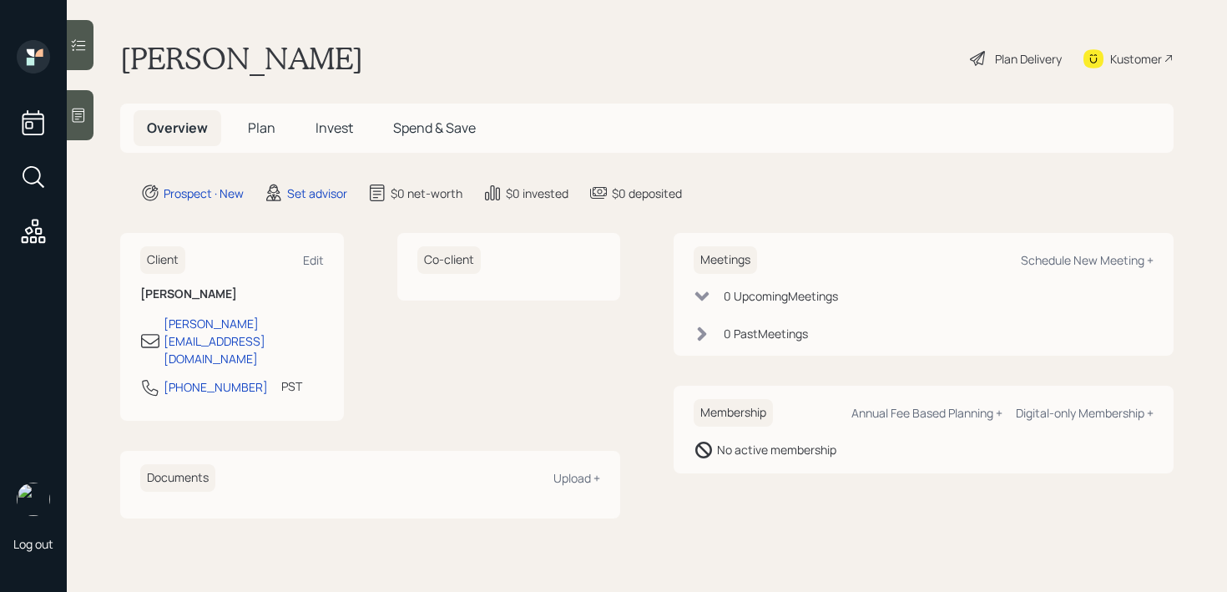
click at [851, 47] on div "[PERSON_NAME] Plan Delivery Kustomer" at bounding box center [647, 58] width 1054 height 37
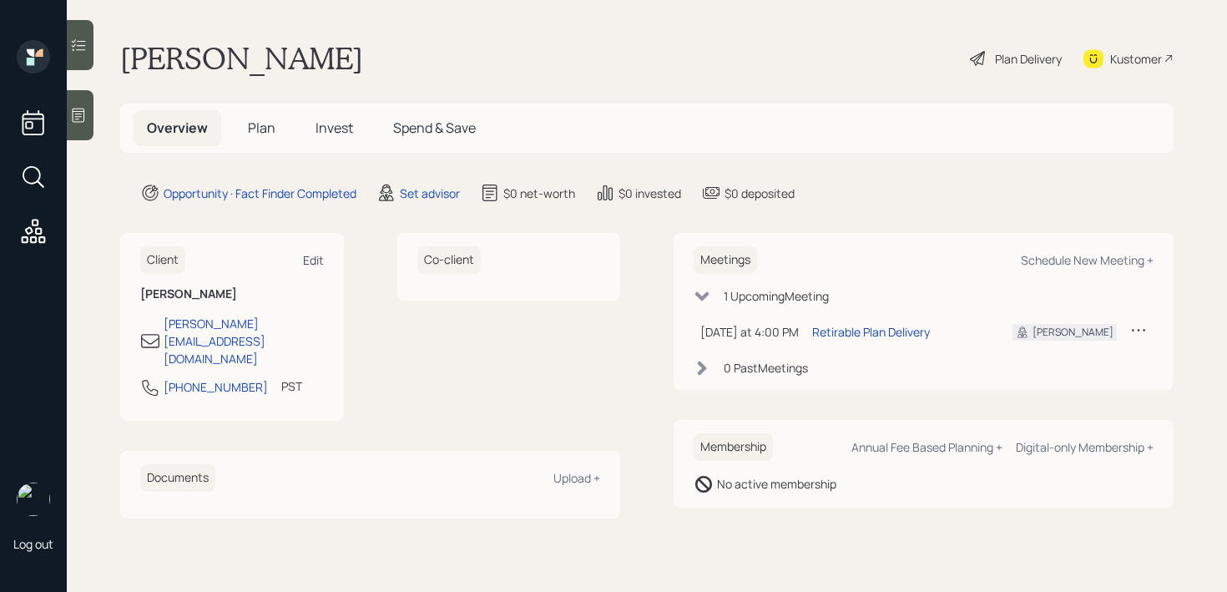
click at [304, 261] on div "Edit" at bounding box center [313, 260] width 21 height 16
select select "America/Los_Angeles"
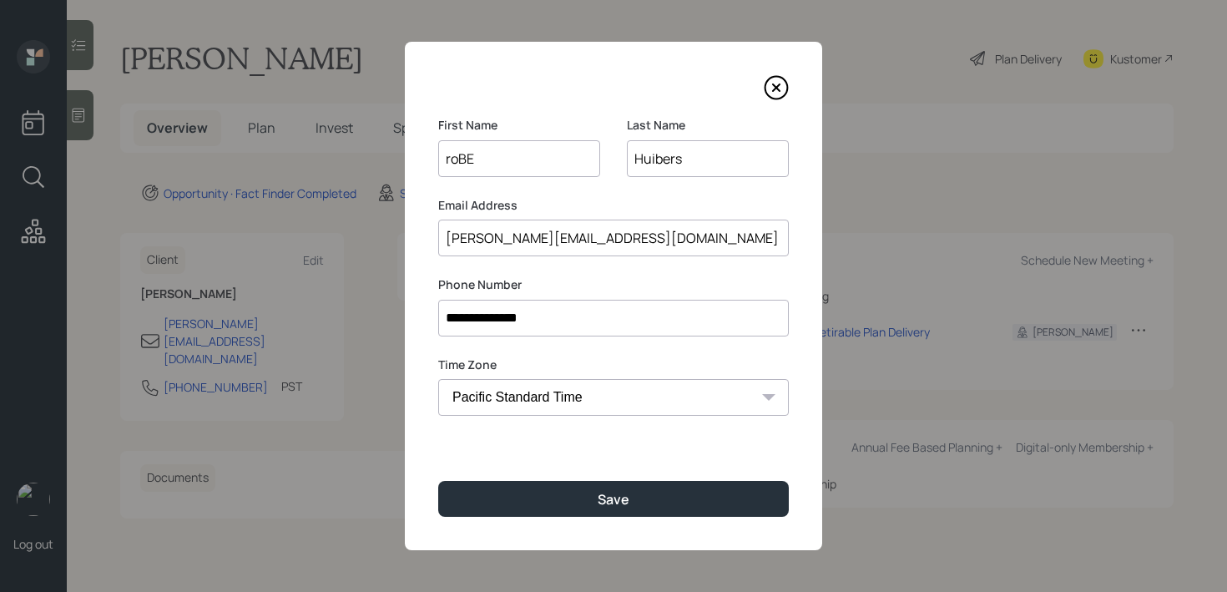
type input "roBER"
type input "Robert"
drag, startPoint x: 708, startPoint y: 161, endPoint x: 610, endPoint y: 161, distance: 97.7
click at [623, 161] on div "First Name Robert Last Name Huibers" at bounding box center [613, 157] width 351 height 80
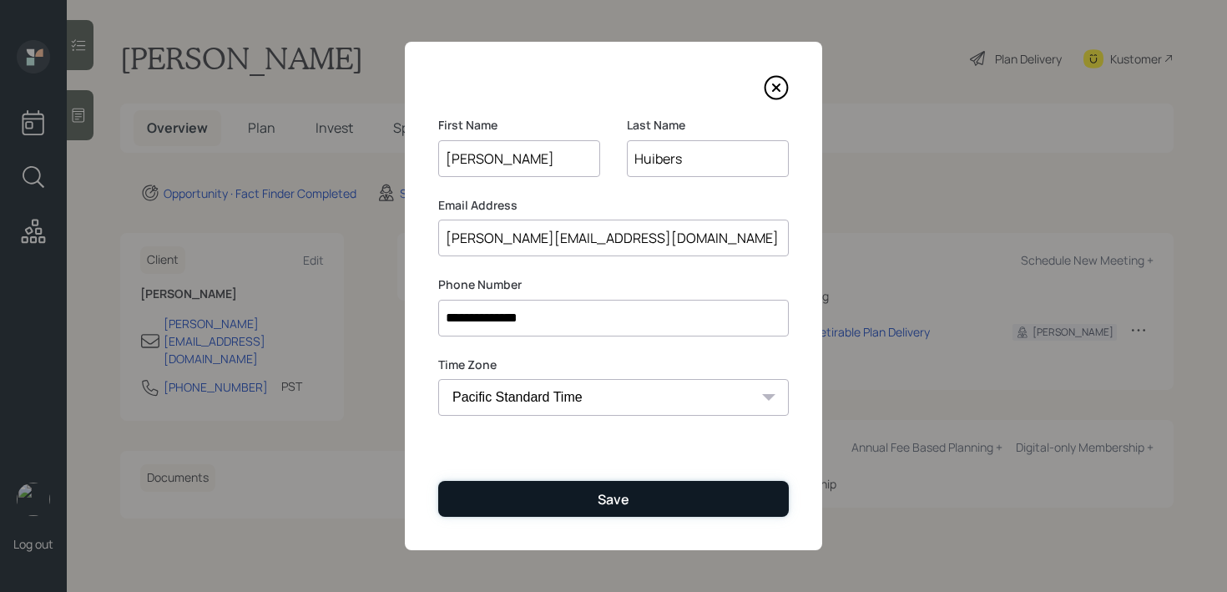
click at [640, 498] on button "Save" at bounding box center [613, 499] width 351 height 36
